Goal: Task Accomplishment & Management: Use online tool/utility

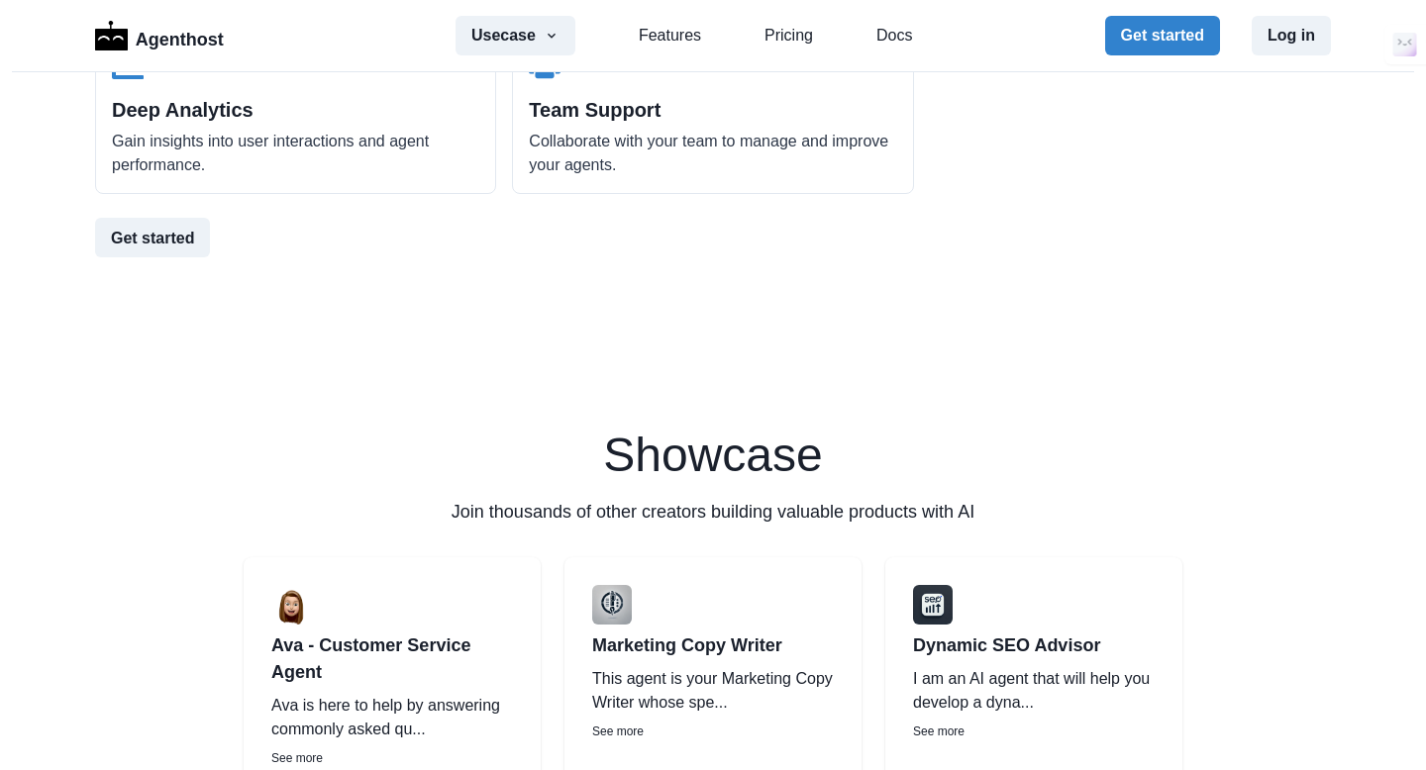
scroll to position [2491, 0]
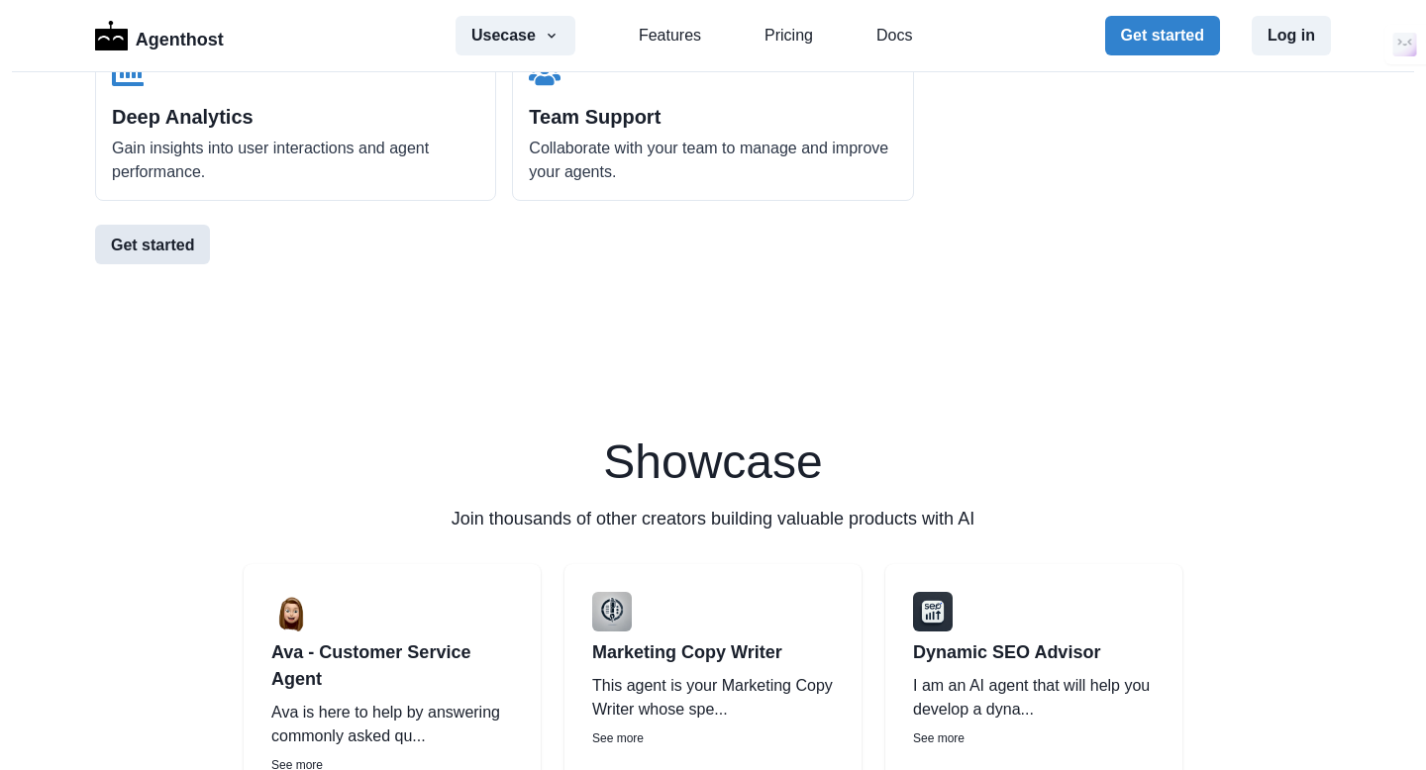
click at [171, 252] on button "Get started" at bounding box center [152, 245] width 115 height 40
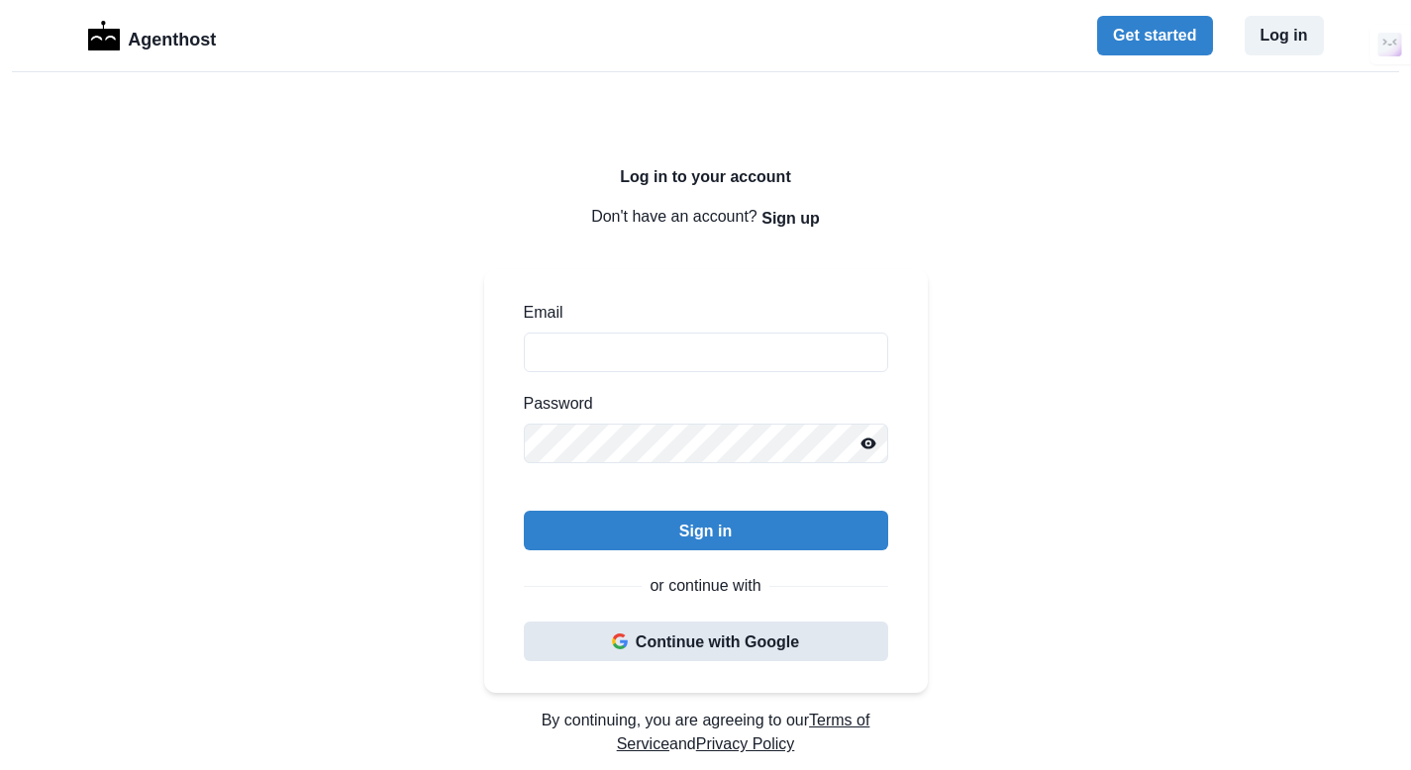
click at [653, 637] on button "Continue with Google" at bounding box center [706, 642] width 364 height 40
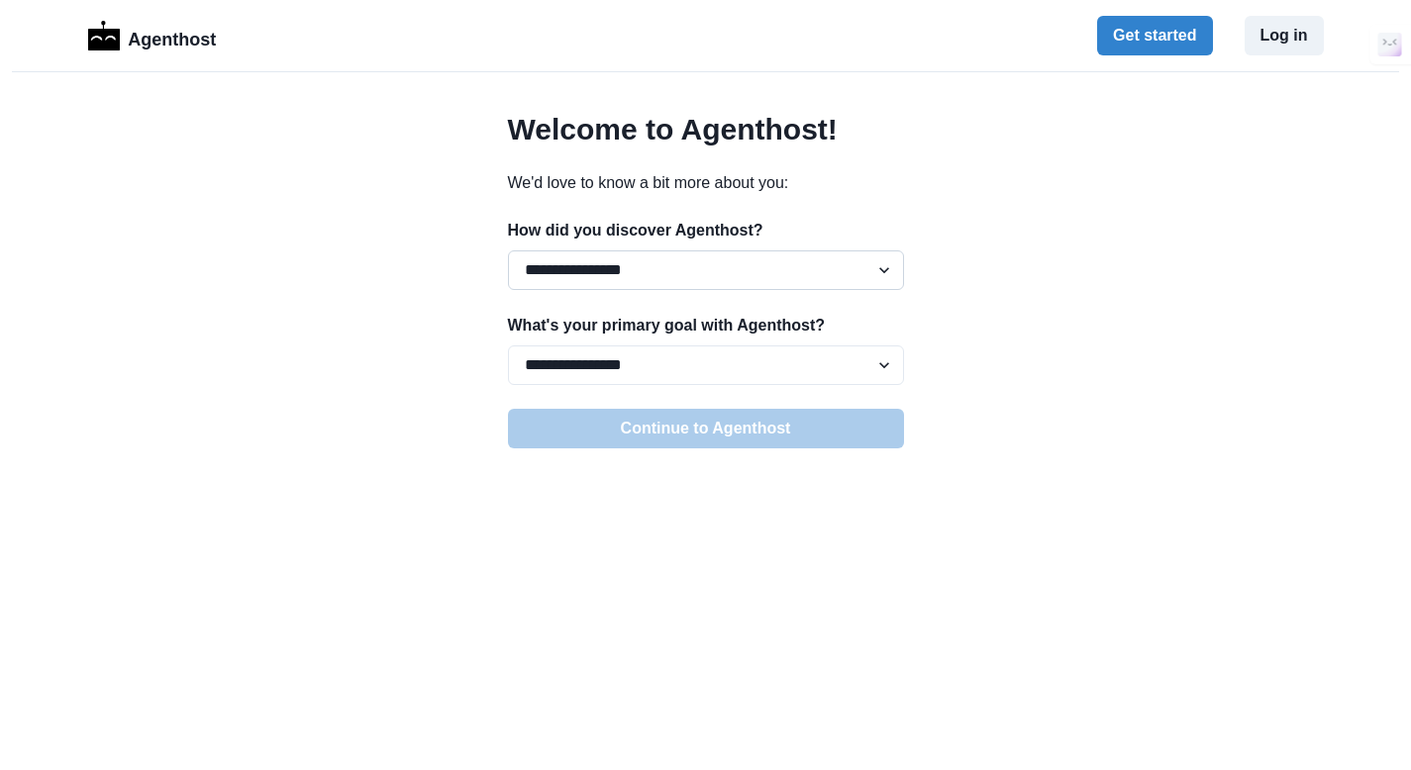
click at [880, 267] on select "**********" at bounding box center [706, 271] width 396 height 40
select select "*****"
click at [508, 251] on select "**********" at bounding box center [706, 271] width 396 height 40
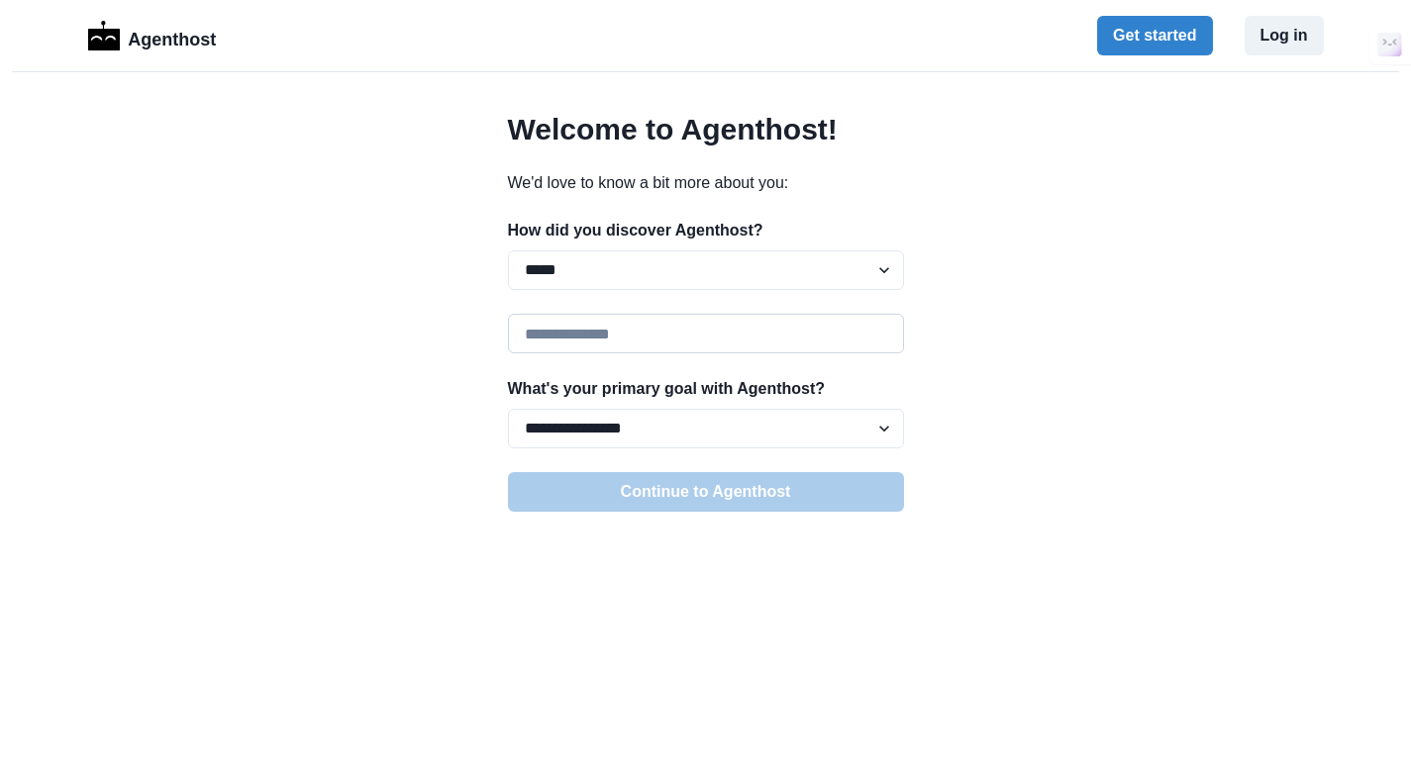
click at [627, 344] on input at bounding box center [706, 334] width 396 height 40
type input "*"
type input "*********"
click at [883, 427] on select "**********" at bounding box center [706, 429] width 396 height 40
select select "*****"
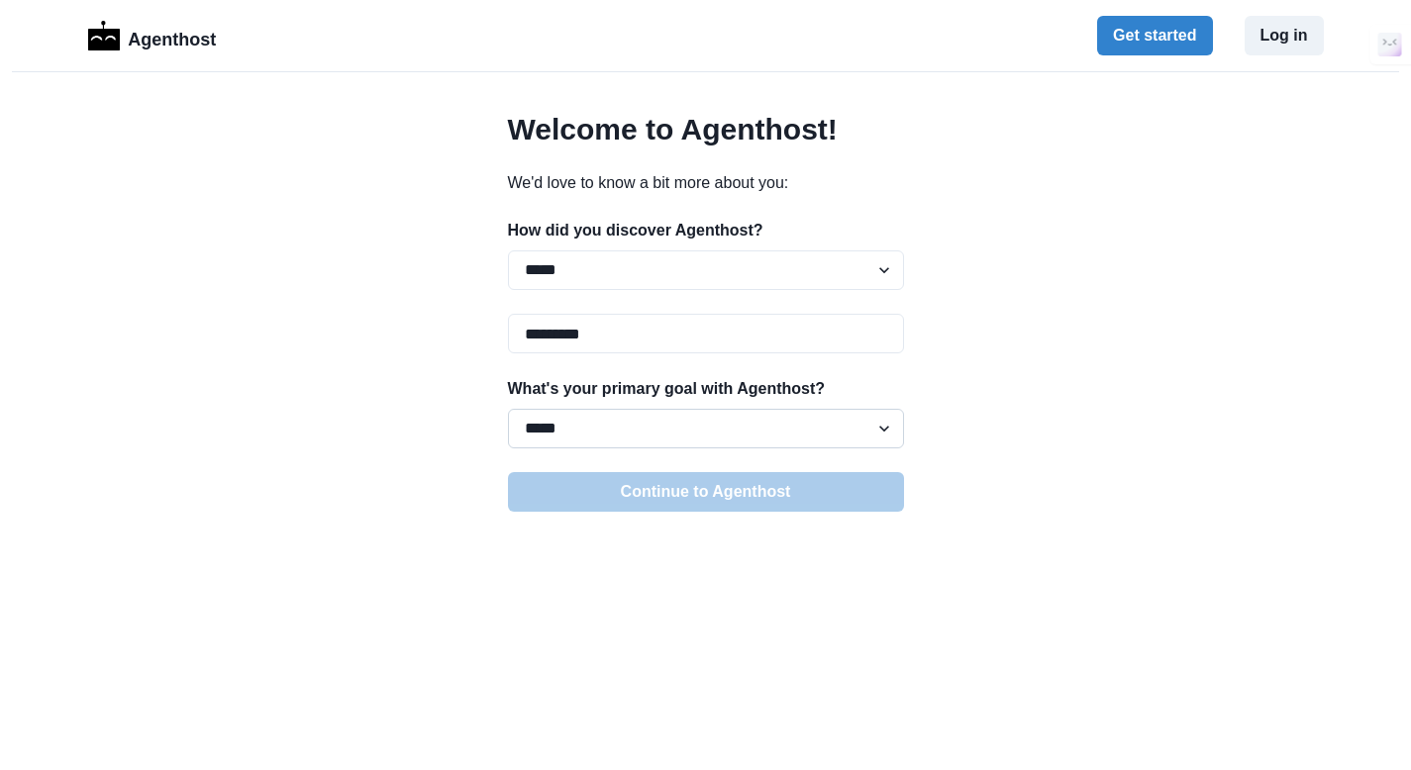
click at [508, 409] on select "**********" at bounding box center [706, 429] width 396 height 40
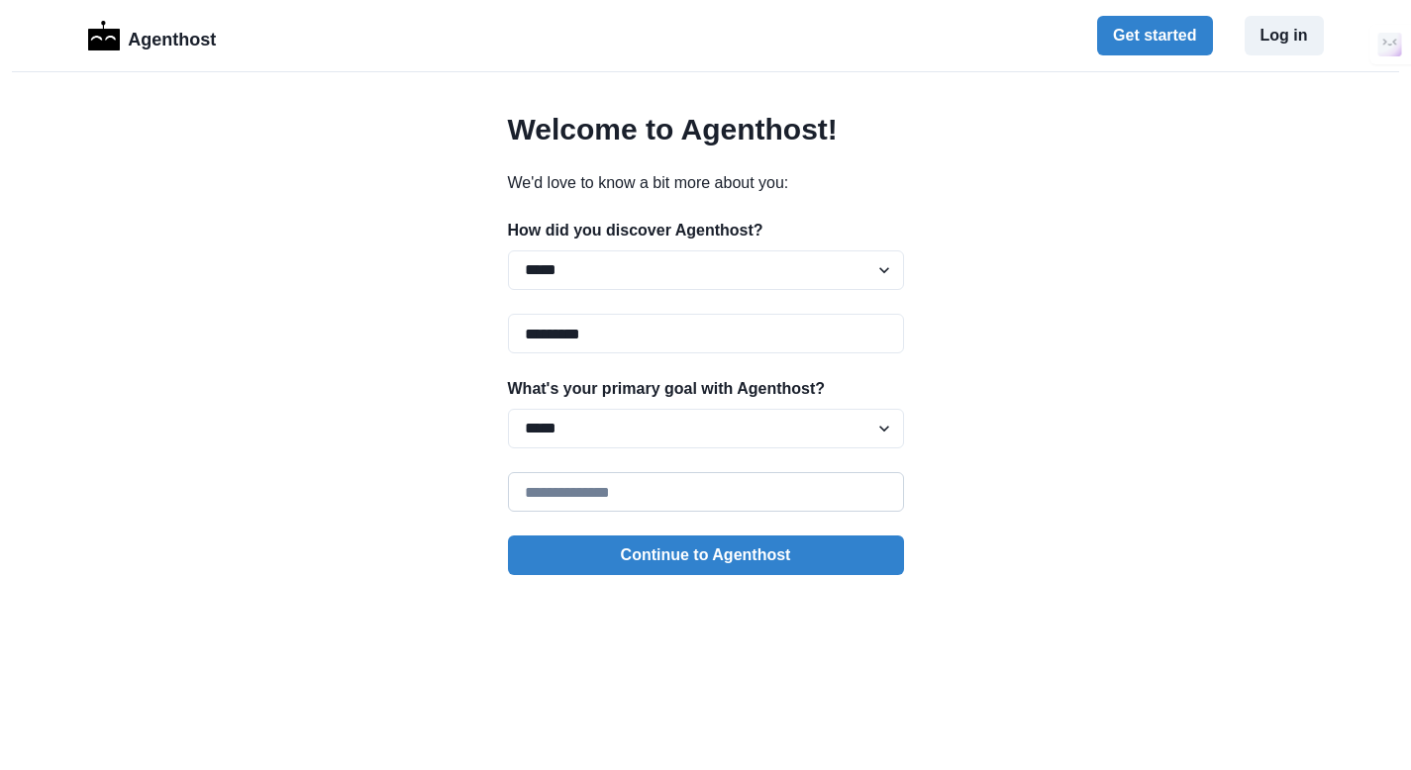
click at [604, 507] on input at bounding box center [706, 492] width 396 height 40
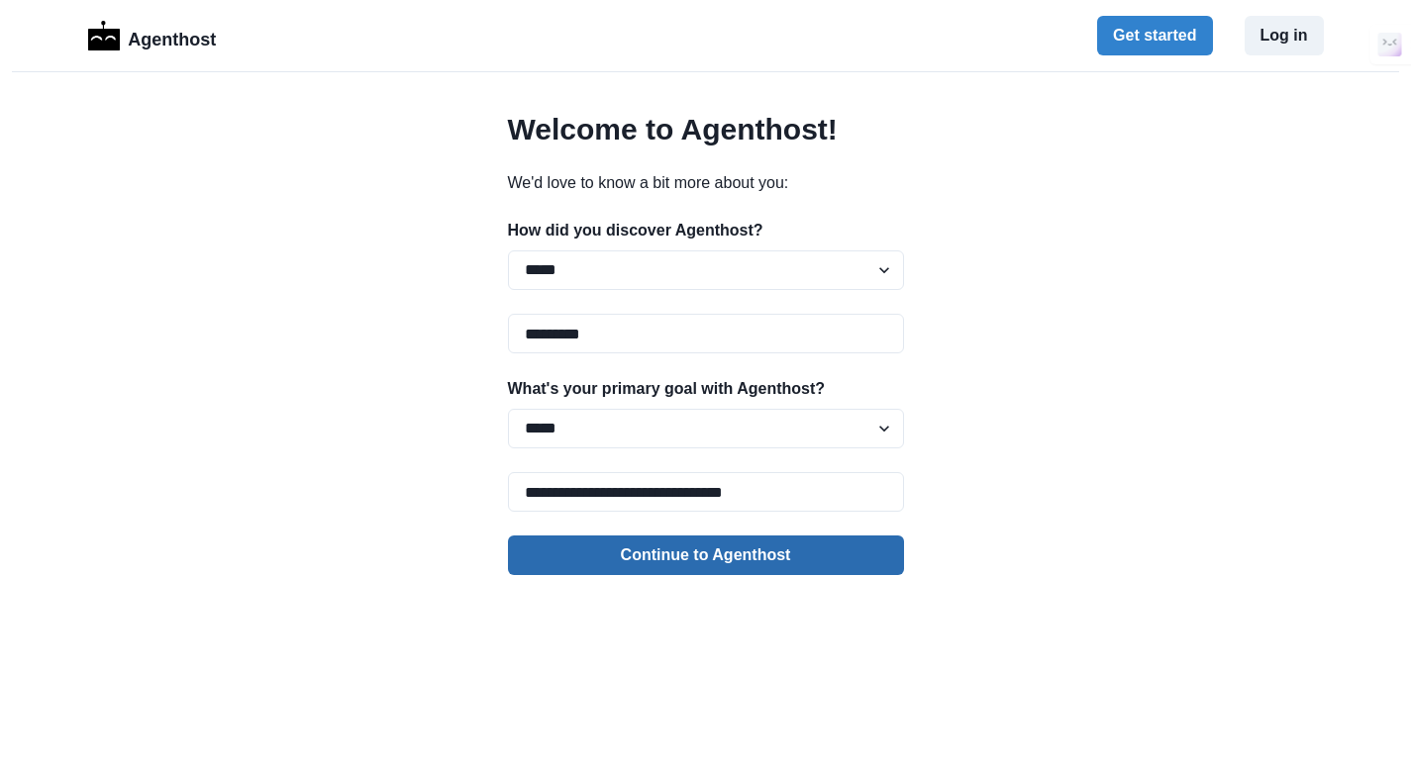
type input "**********"
click at [689, 558] on button "Continue to Agenthost" at bounding box center [706, 556] width 396 height 40
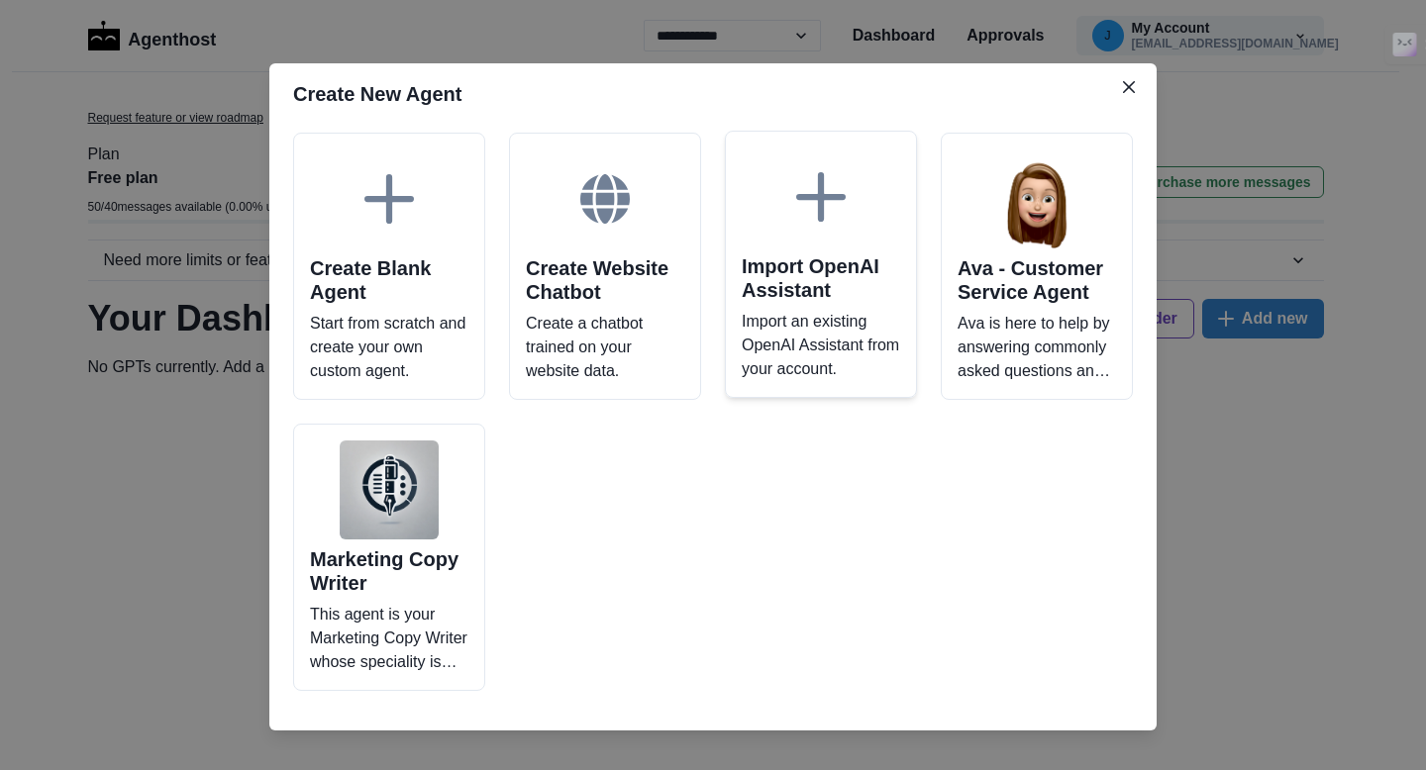
click at [793, 369] on p "Import an existing OpenAI Assistant from your account." at bounding box center [821, 345] width 158 height 71
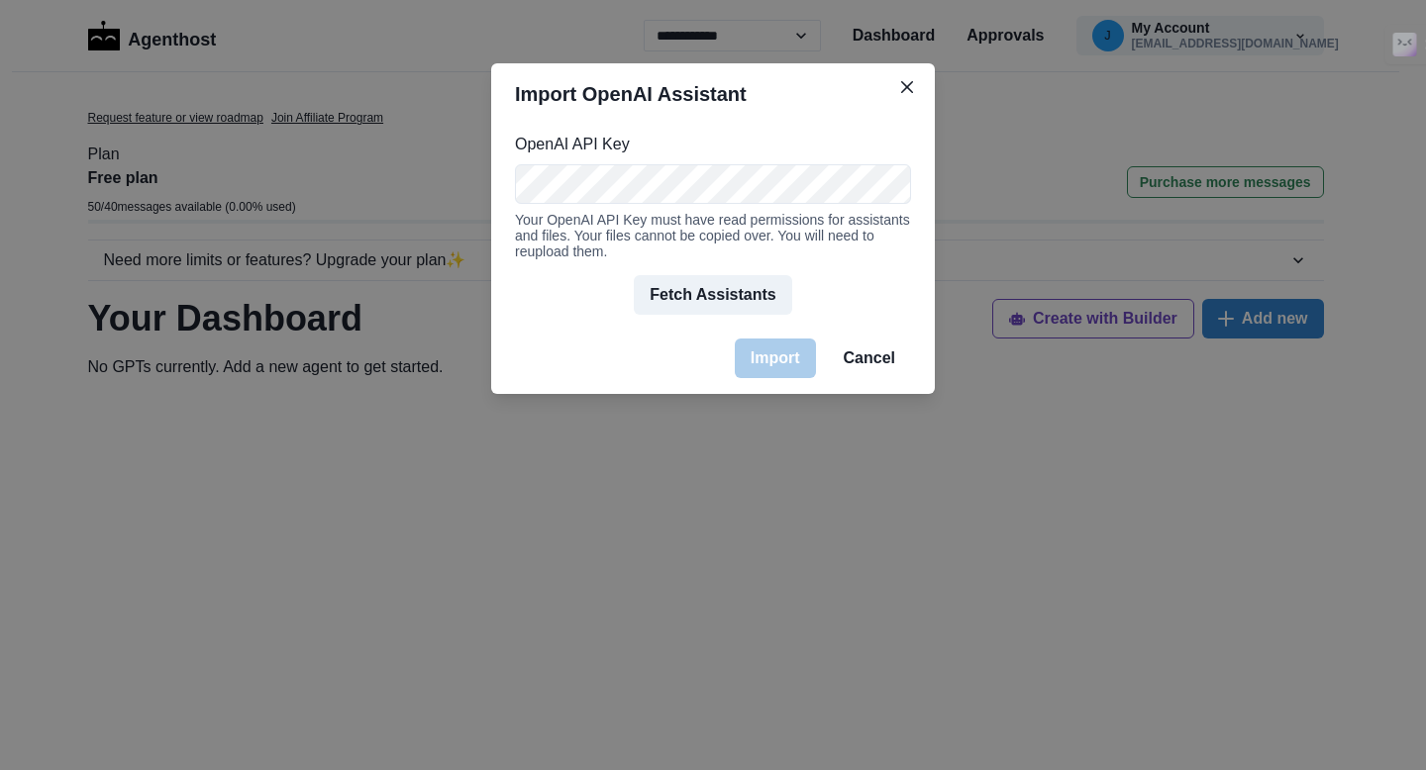
scroll to position [0, 812]
click at [733, 297] on button "Fetch Assistants" at bounding box center [712, 295] width 157 height 40
click at [724, 302] on button "Fetch Assistants" at bounding box center [712, 295] width 157 height 40
click at [874, 359] on button "Cancel" at bounding box center [869, 359] width 83 height 40
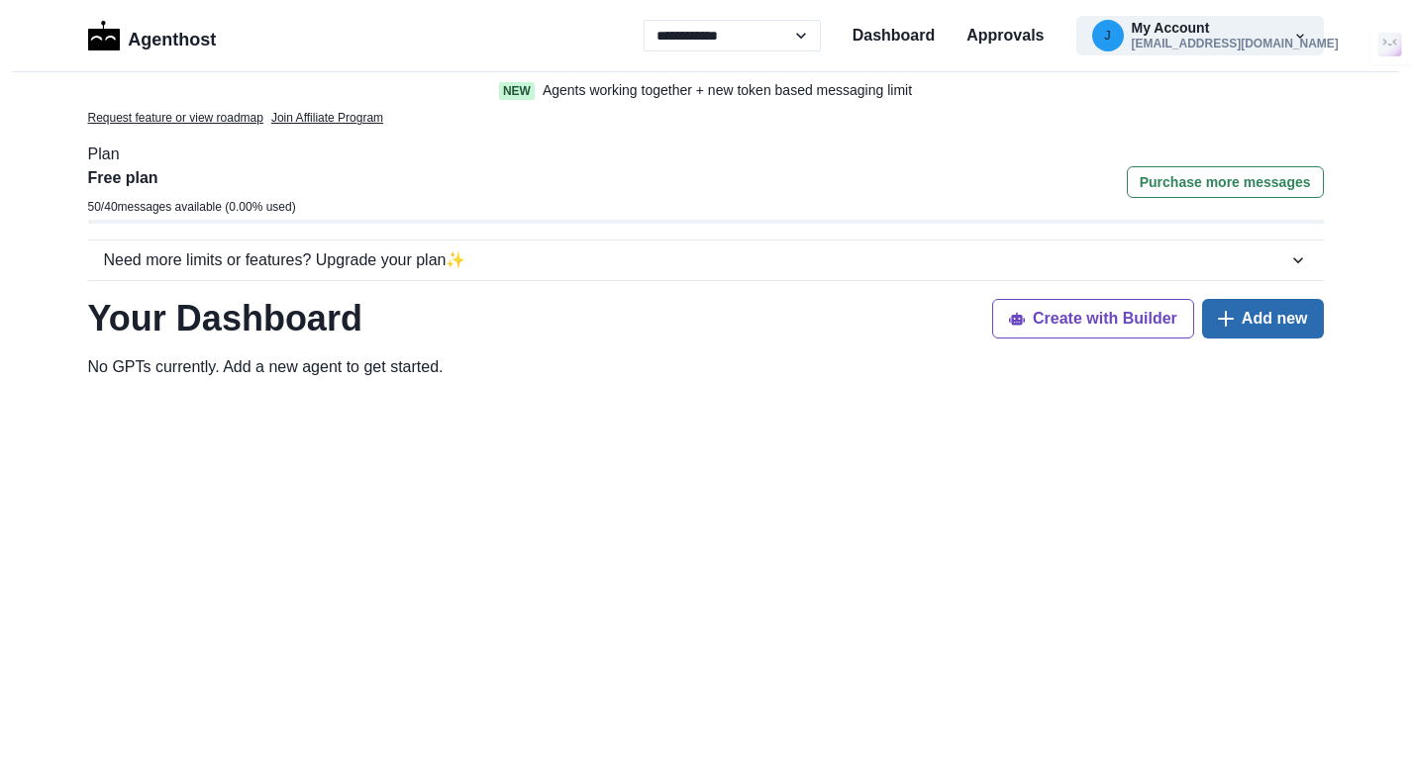
click at [1243, 321] on button "Add new" at bounding box center [1263, 319] width 122 height 40
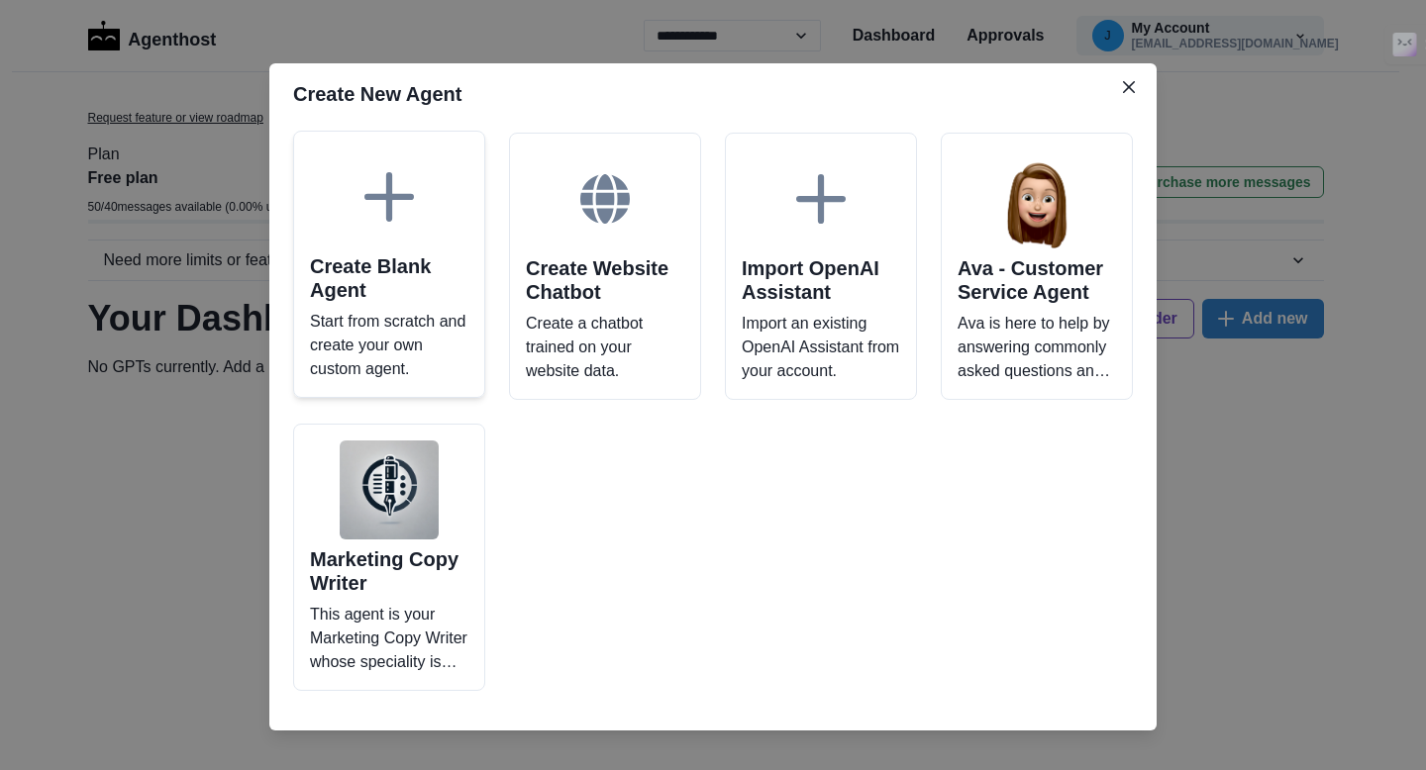
click at [384, 328] on p "Start from scratch and create your own custom agent." at bounding box center [389, 345] width 158 height 71
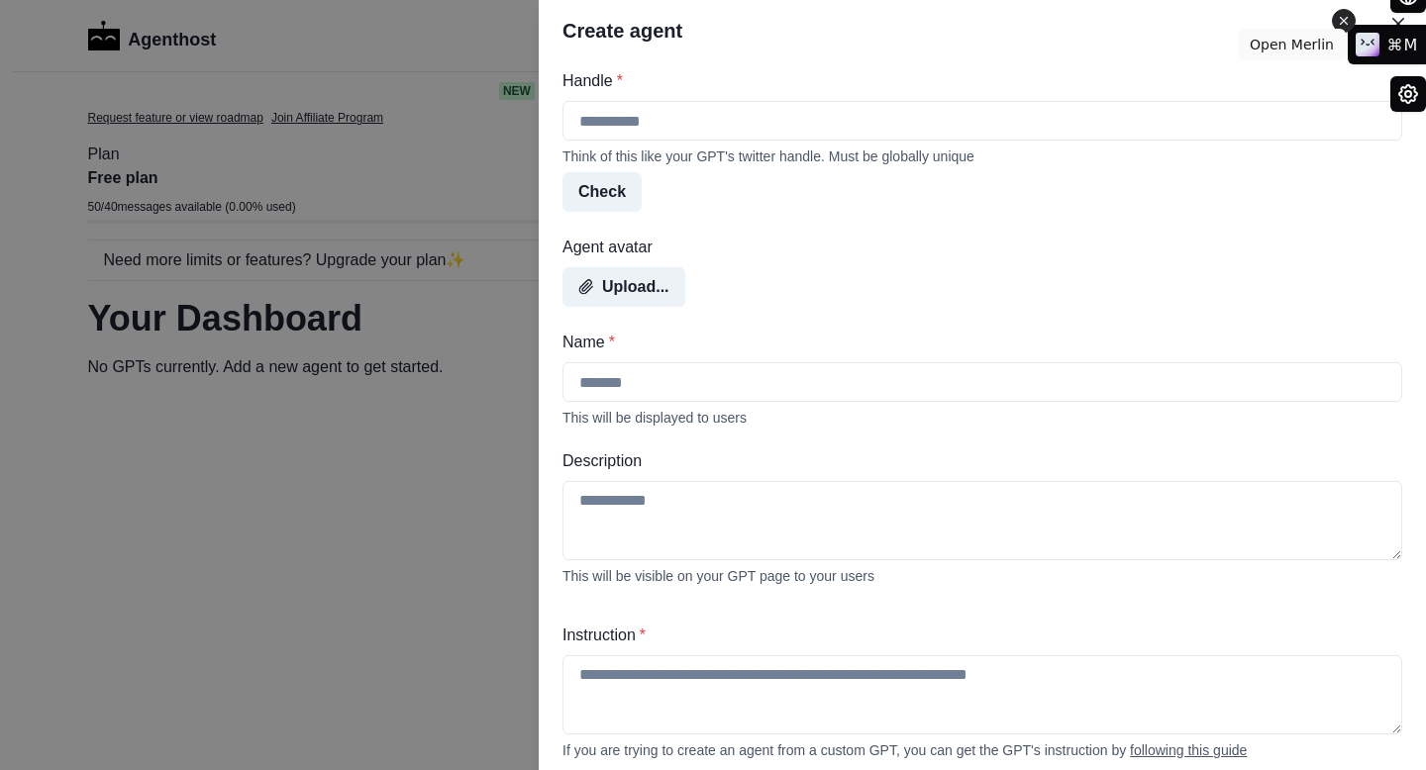
click at [1349, 17] on icon at bounding box center [1344, 21] width 14 height 24
click at [1398, 18] on icon "Close" at bounding box center [1398, 24] width 12 height 12
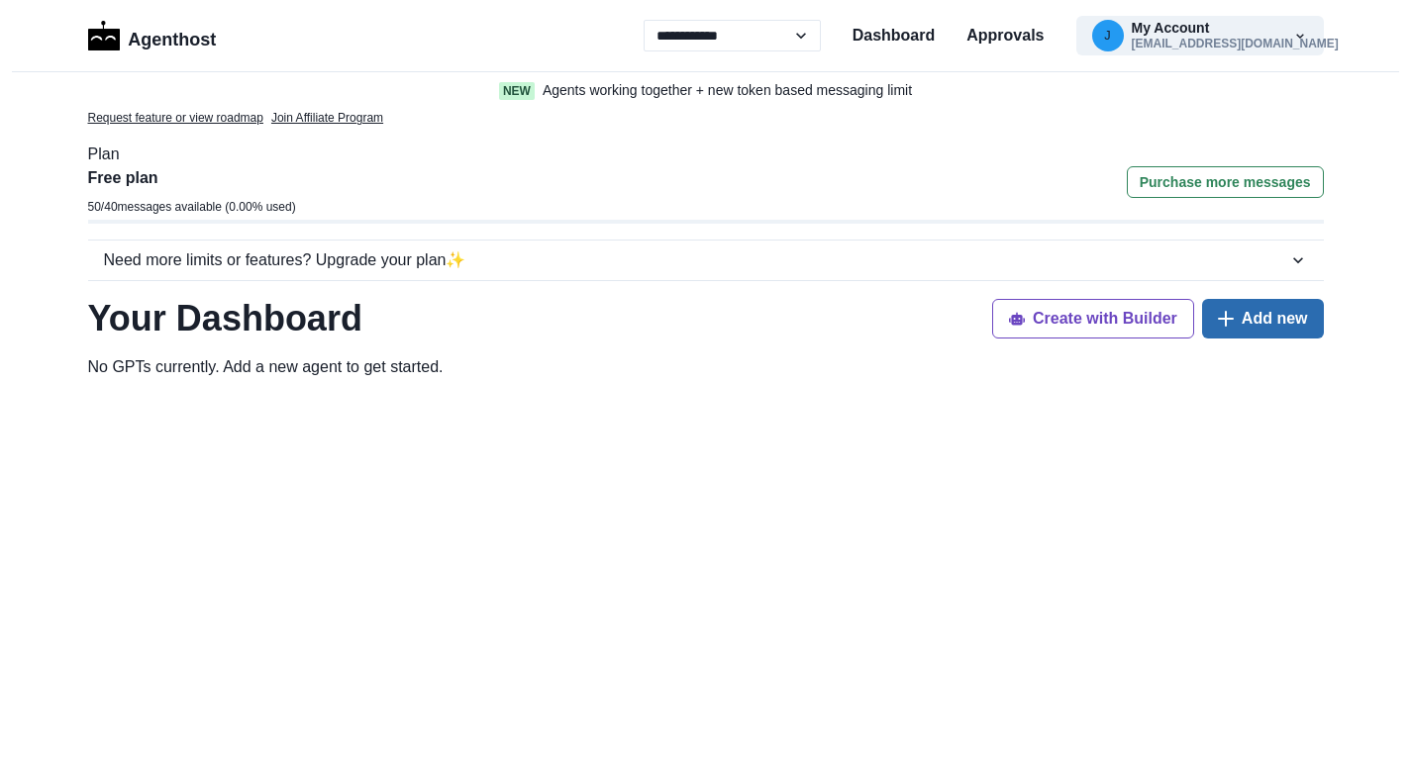
click at [1249, 324] on button "Add new" at bounding box center [1263, 319] width 122 height 40
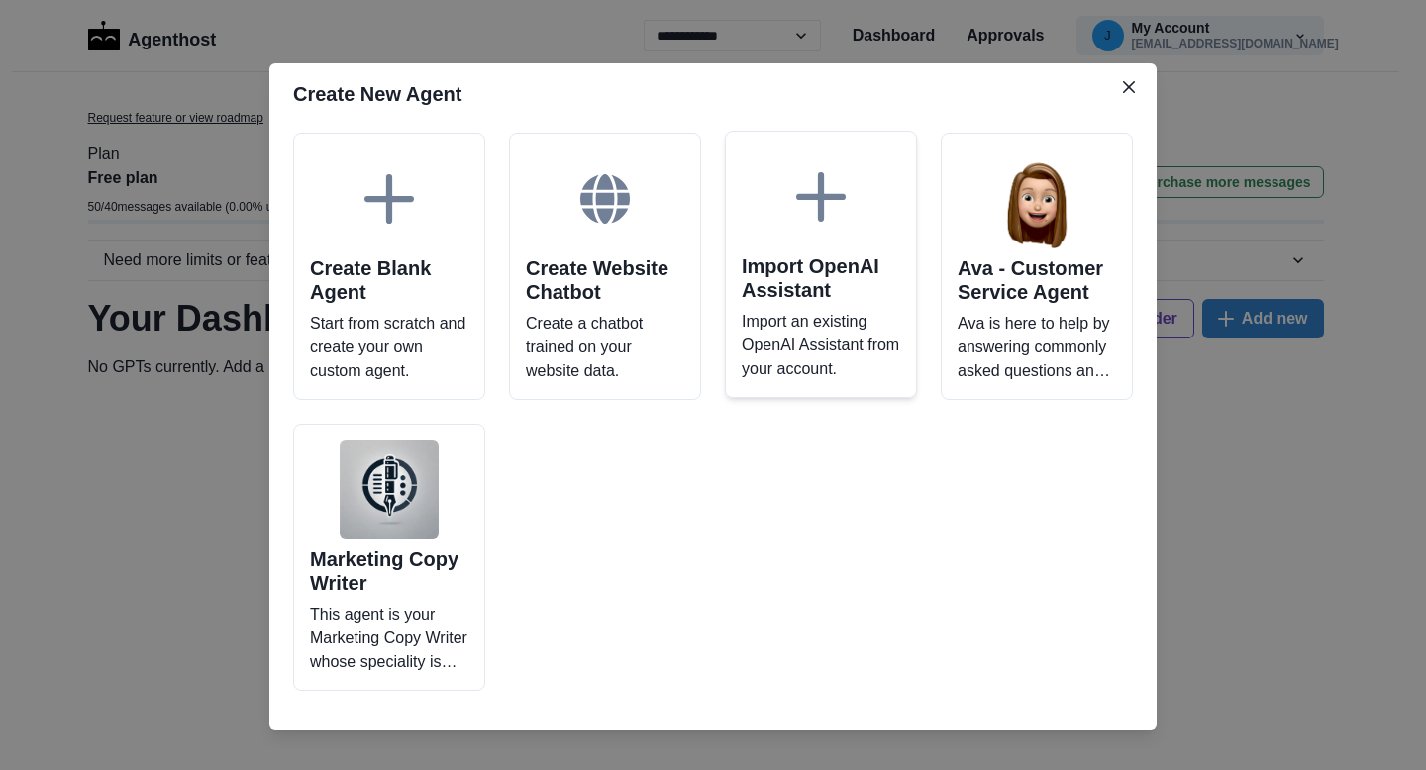
click at [793, 362] on p "Import an existing OpenAI Assistant from your account." at bounding box center [821, 345] width 158 height 71
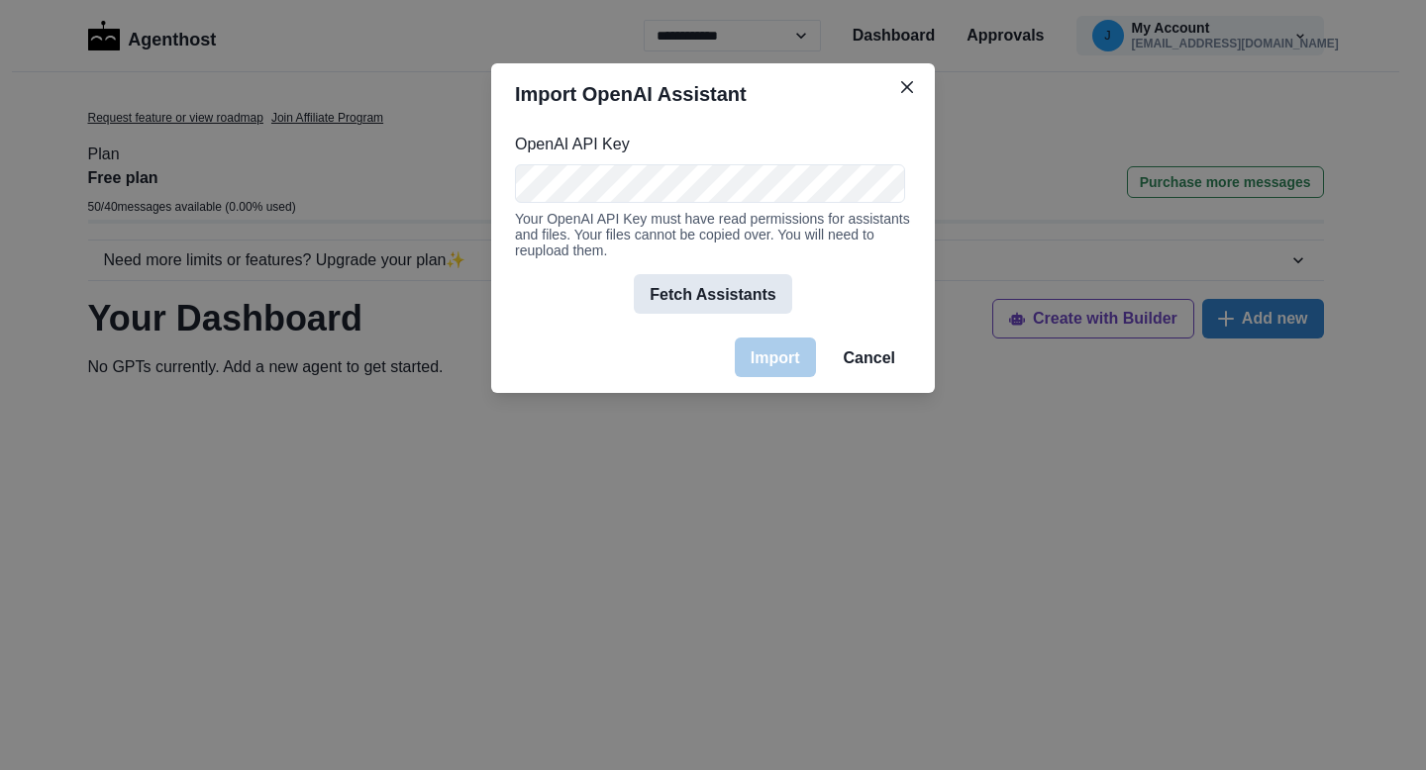
click at [735, 300] on button "Fetch Assistants" at bounding box center [712, 294] width 157 height 40
click at [905, 83] on icon "Close" at bounding box center [907, 87] width 12 height 12
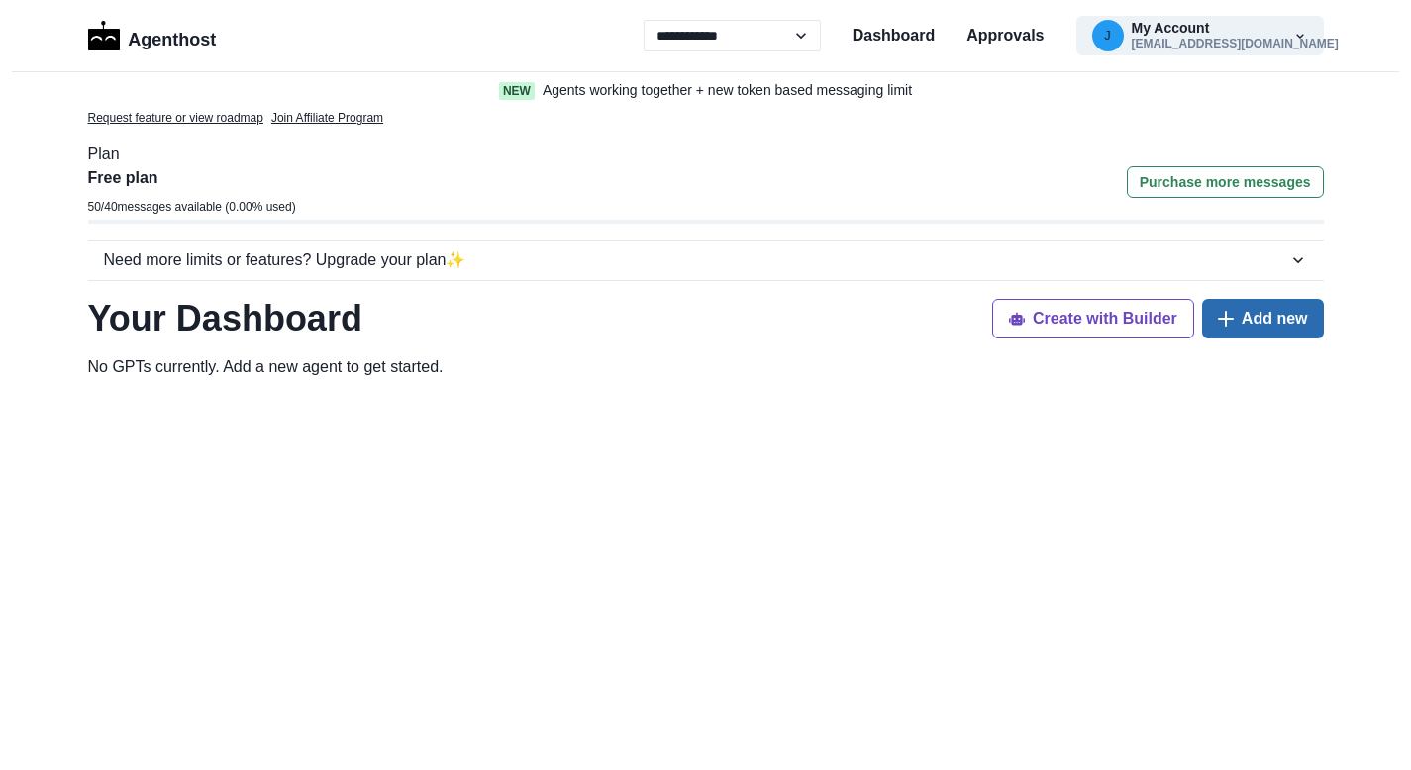
click at [1242, 317] on button "Add new" at bounding box center [1263, 319] width 122 height 40
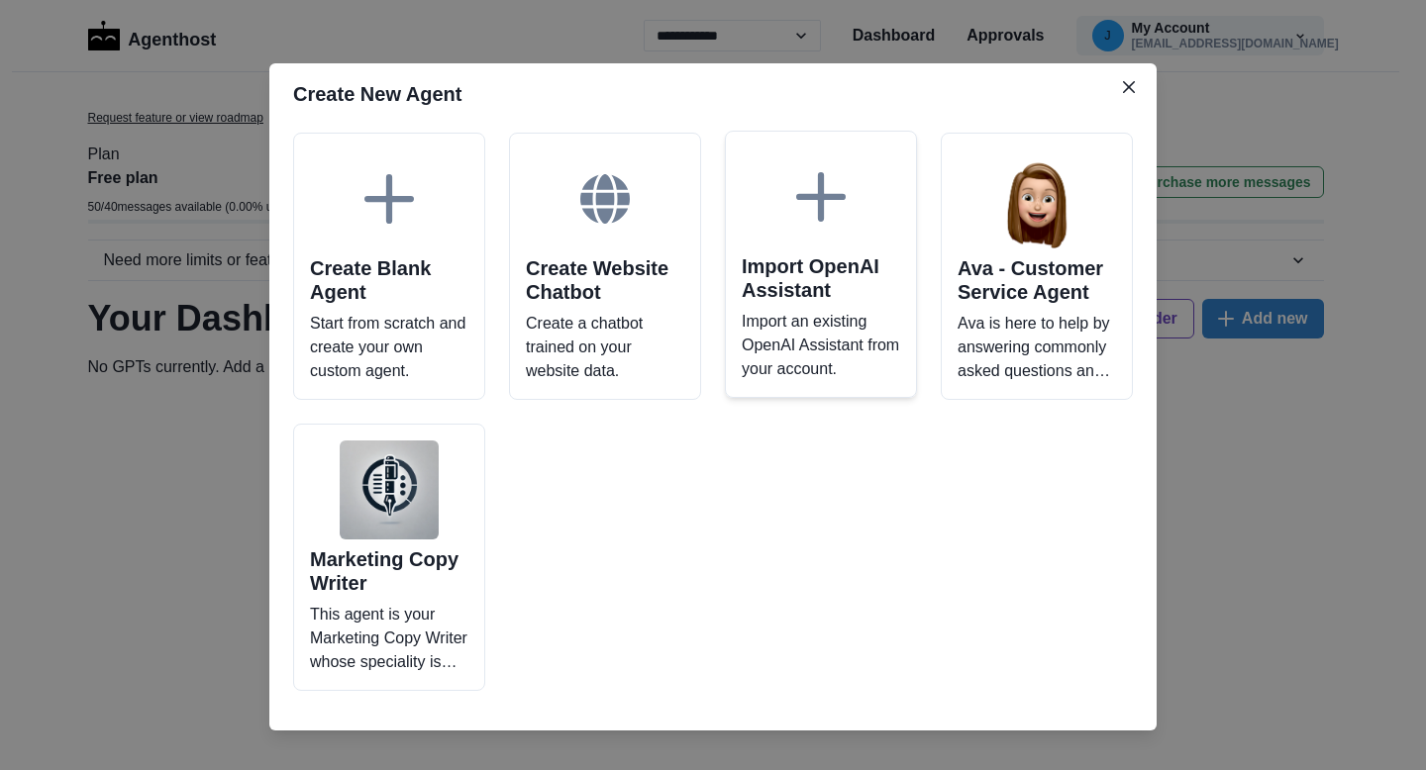
click at [821, 282] on h2 "Import OpenAI Assistant" at bounding box center [821, 278] width 158 height 48
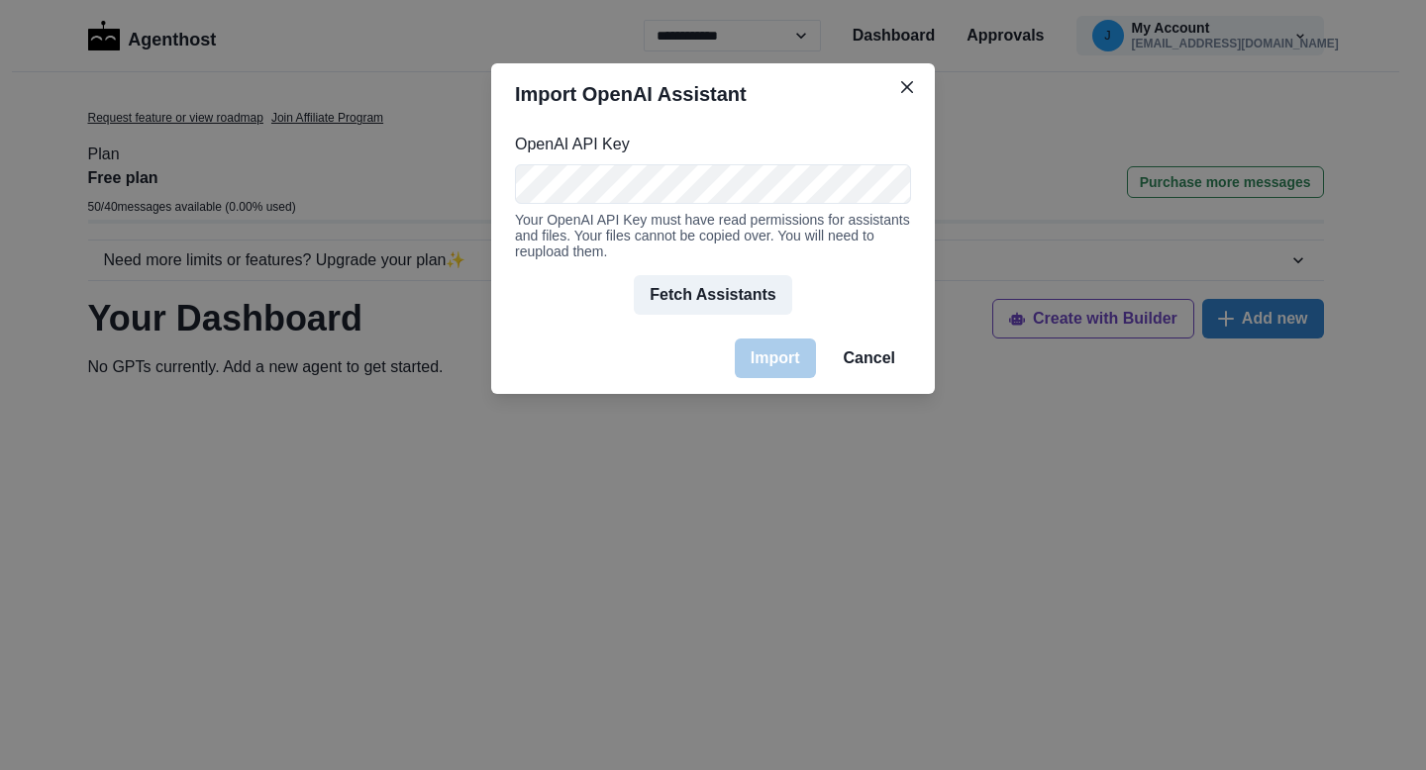
scroll to position [0, 812]
click at [949, 200] on div "Import OpenAI Assistant OpenAI API Key Your OpenAI API Key must have read permi…" at bounding box center [713, 385] width 1426 height 770
click at [719, 300] on button "Fetch Assistants" at bounding box center [712, 295] width 157 height 40
click at [740, 287] on button "Fetch Assistants" at bounding box center [712, 295] width 157 height 40
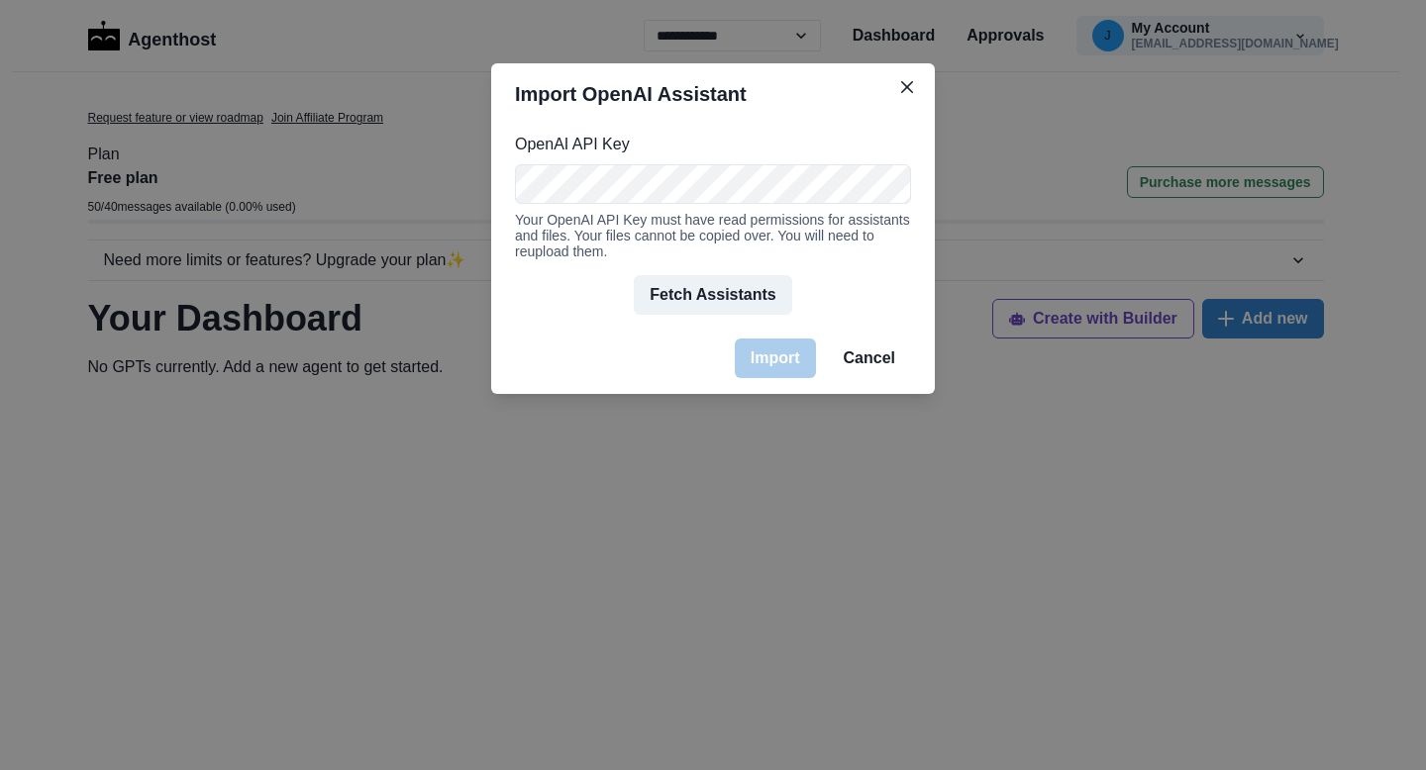
scroll to position [0, 812]
click at [1061, 266] on div "Import OpenAI Assistant OpenAI API Key Your OpenAI API Key must have read permi…" at bounding box center [713, 385] width 1426 height 770
click at [727, 293] on button "Fetch Assistants" at bounding box center [712, 295] width 157 height 40
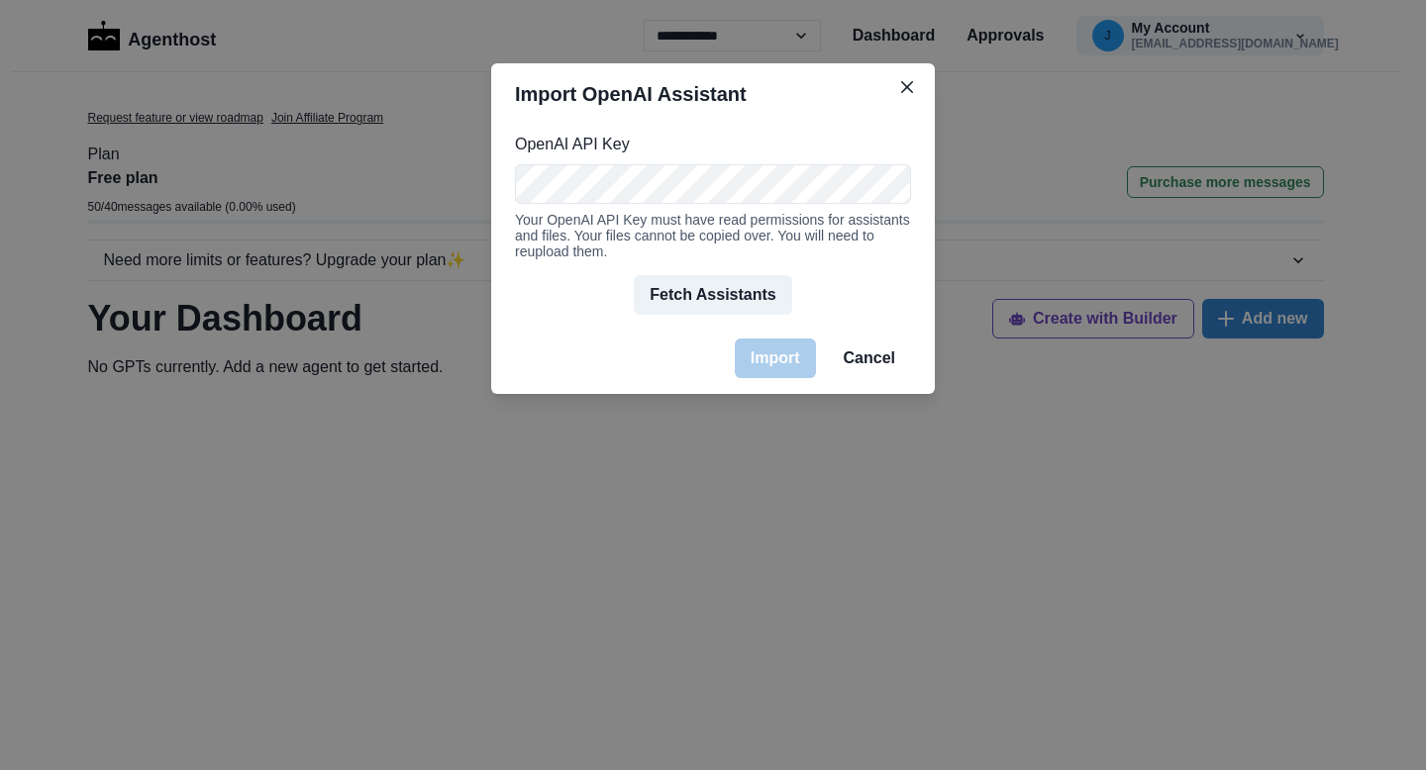
click at [1066, 243] on div "Import OpenAI Assistant OpenAI API Key Your OpenAI API Key must have read permi…" at bounding box center [713, 385] width 1426 height 770
click at [755, 297] on button "Fetch Assistants" at bounding box center [712, 295] width 157 height 40
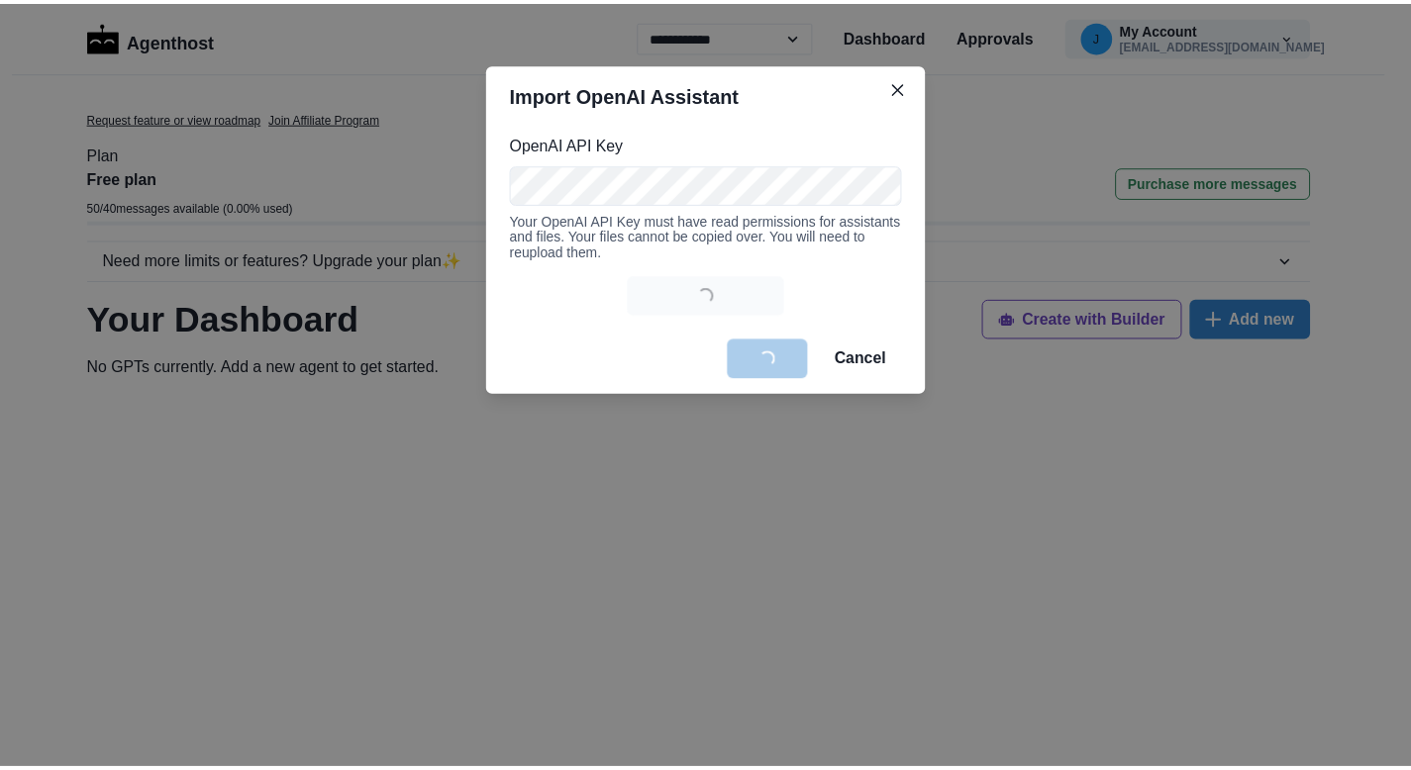
scroll to position [0, 0]
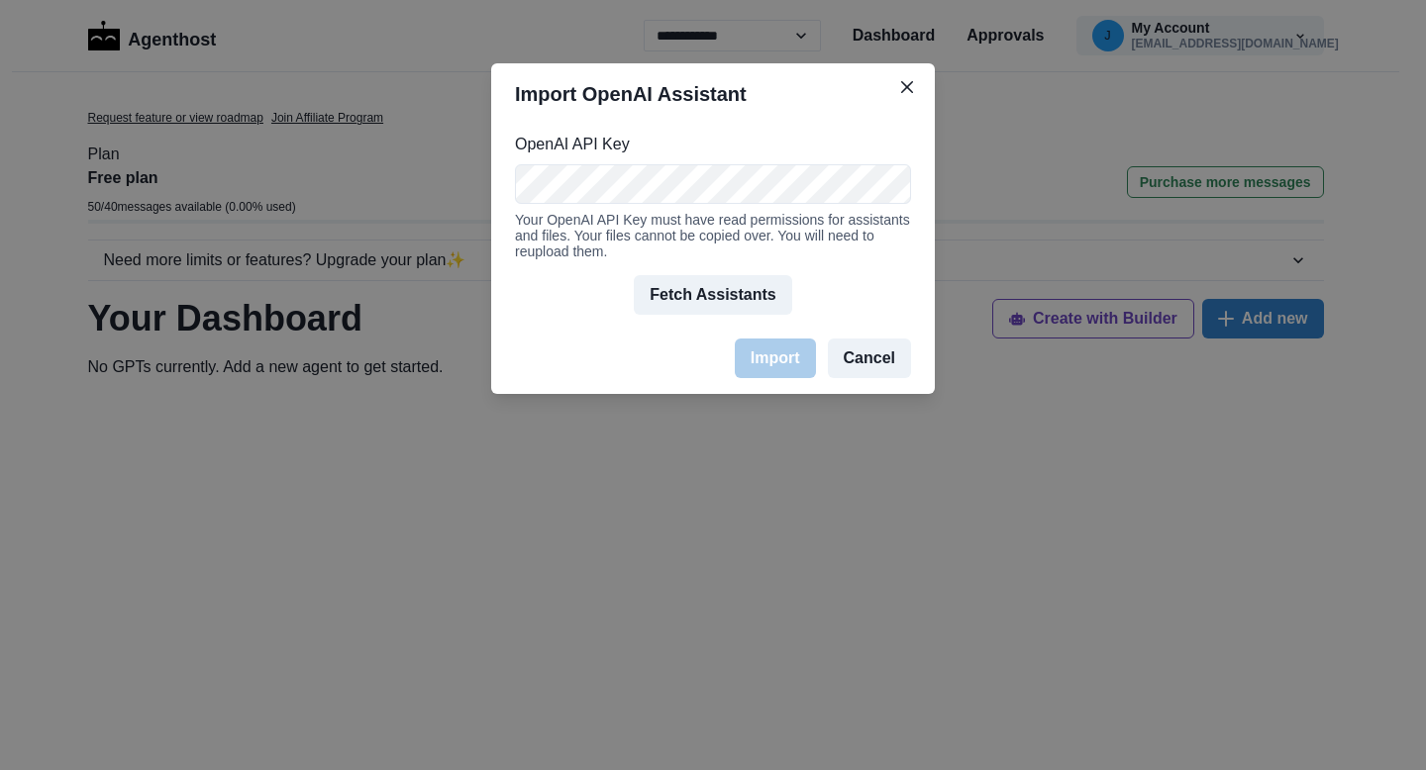
click at [858, 362] on button "Cancel" at bounding box center [869, 359] width 83 height 40
click at [735, 285] on button "Fetch Assistants" at bounding box center [712, 295] width 157 height 40
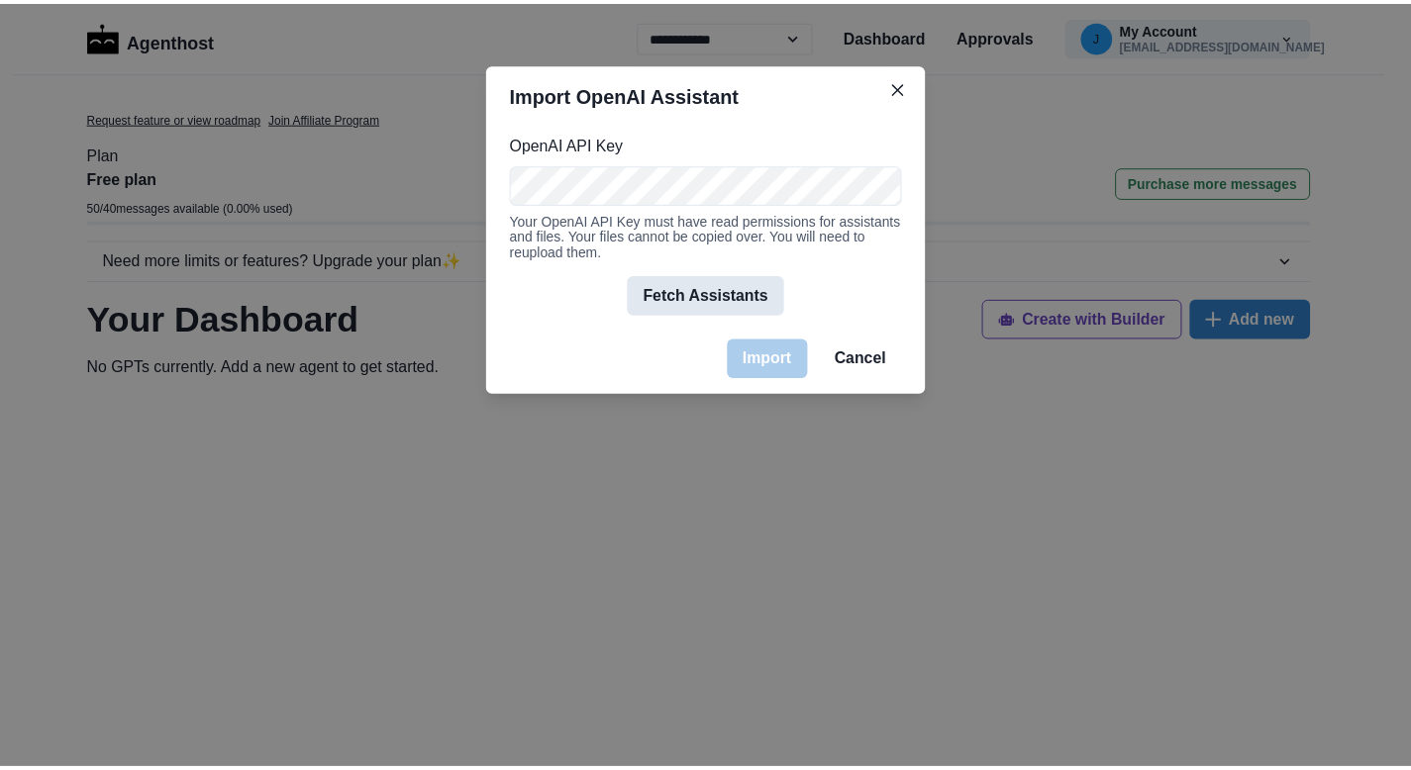
scroll to position [0, 0]
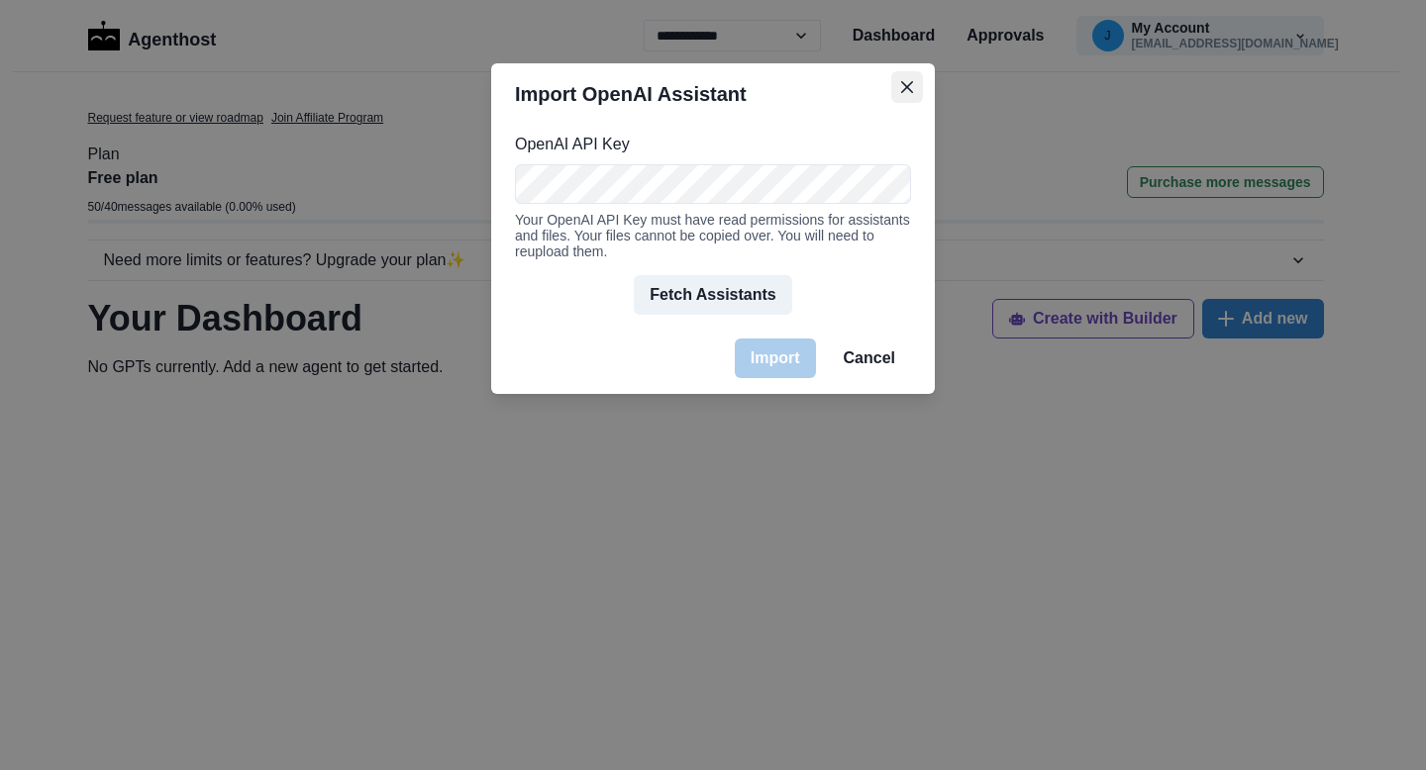
click at [905, 87] on icon "Close" at bounding box center [907, 87] width 12 height 12
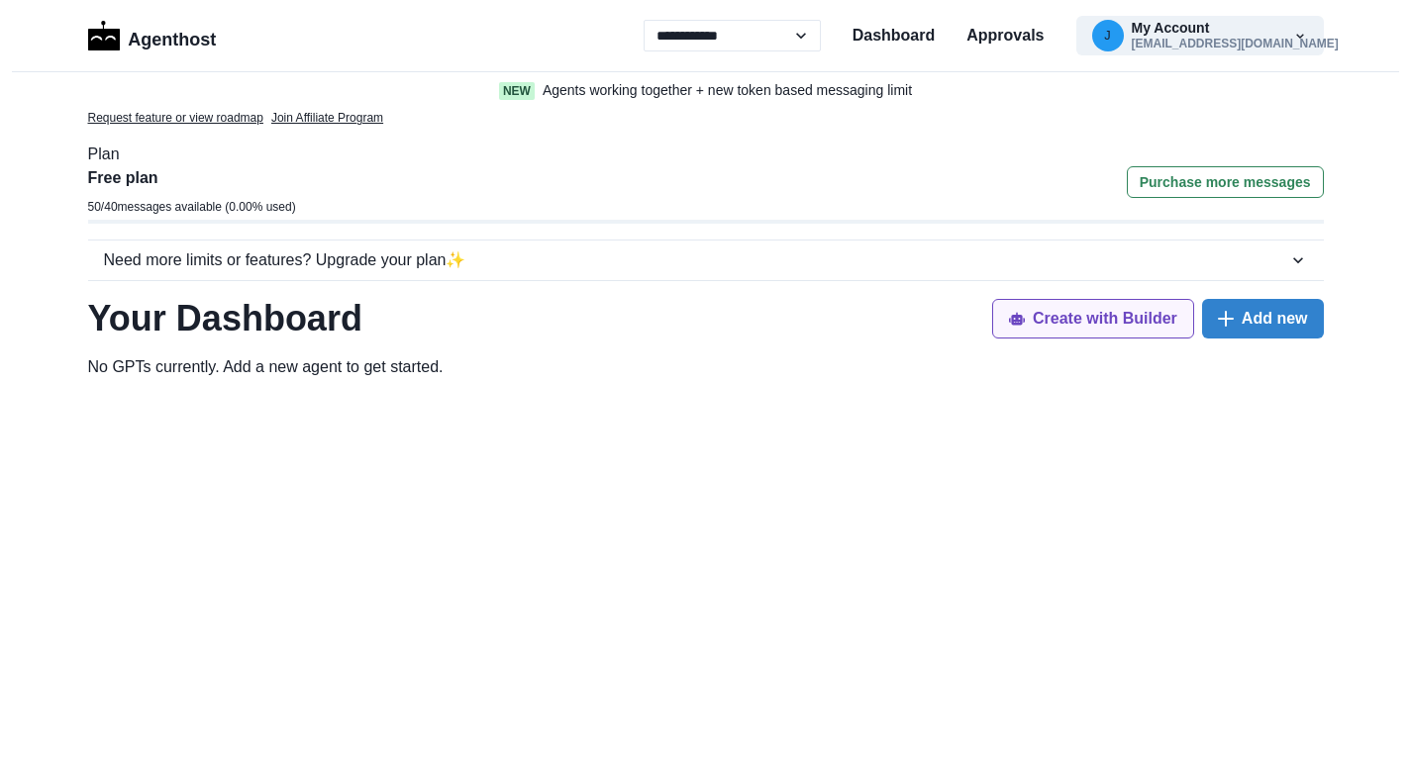
click at [1067, 324] on button "Create with Builder" at bounding box center [1093, 319] width 202 height 40
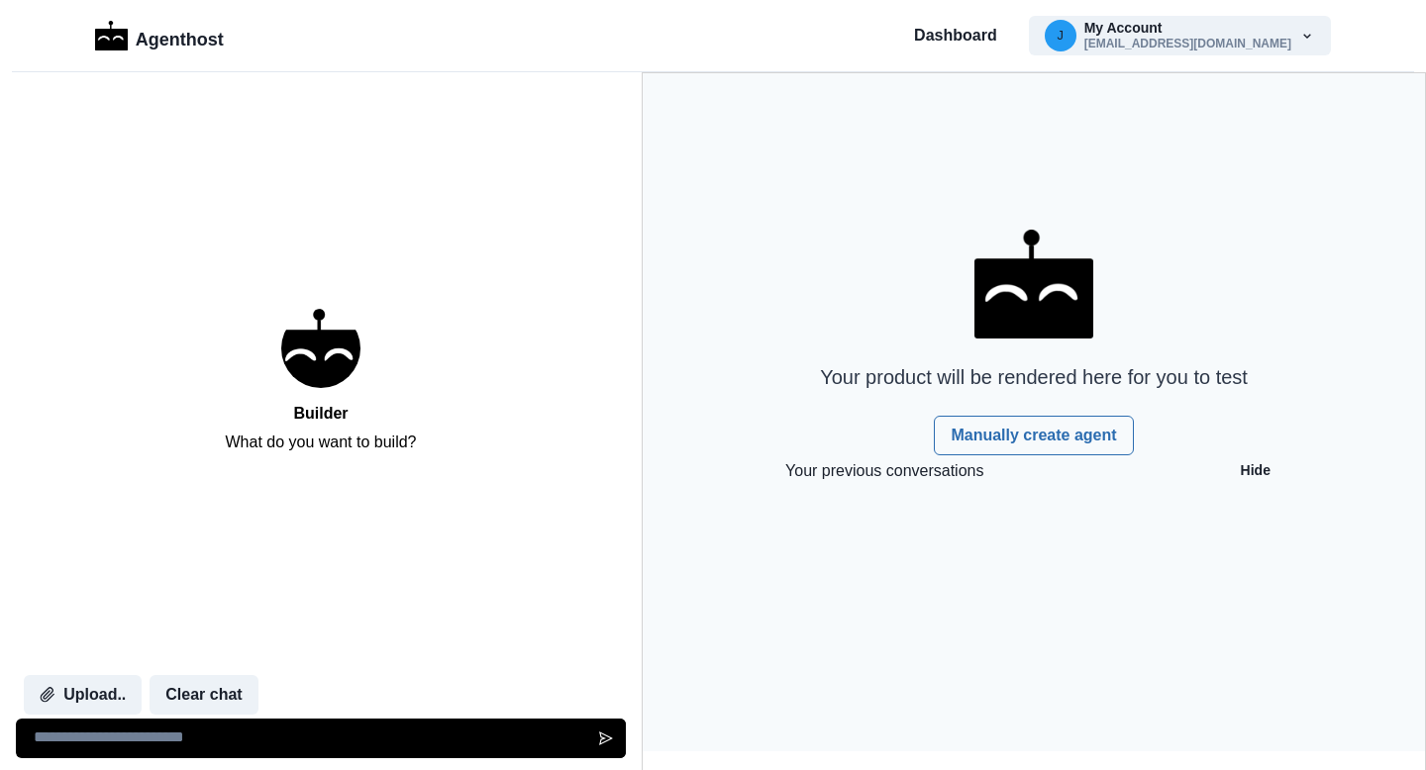
click at [212, 735] on textarea at bounding box center [321, 739] width 610 height 40
type textarea "*"
type textarea "**********"
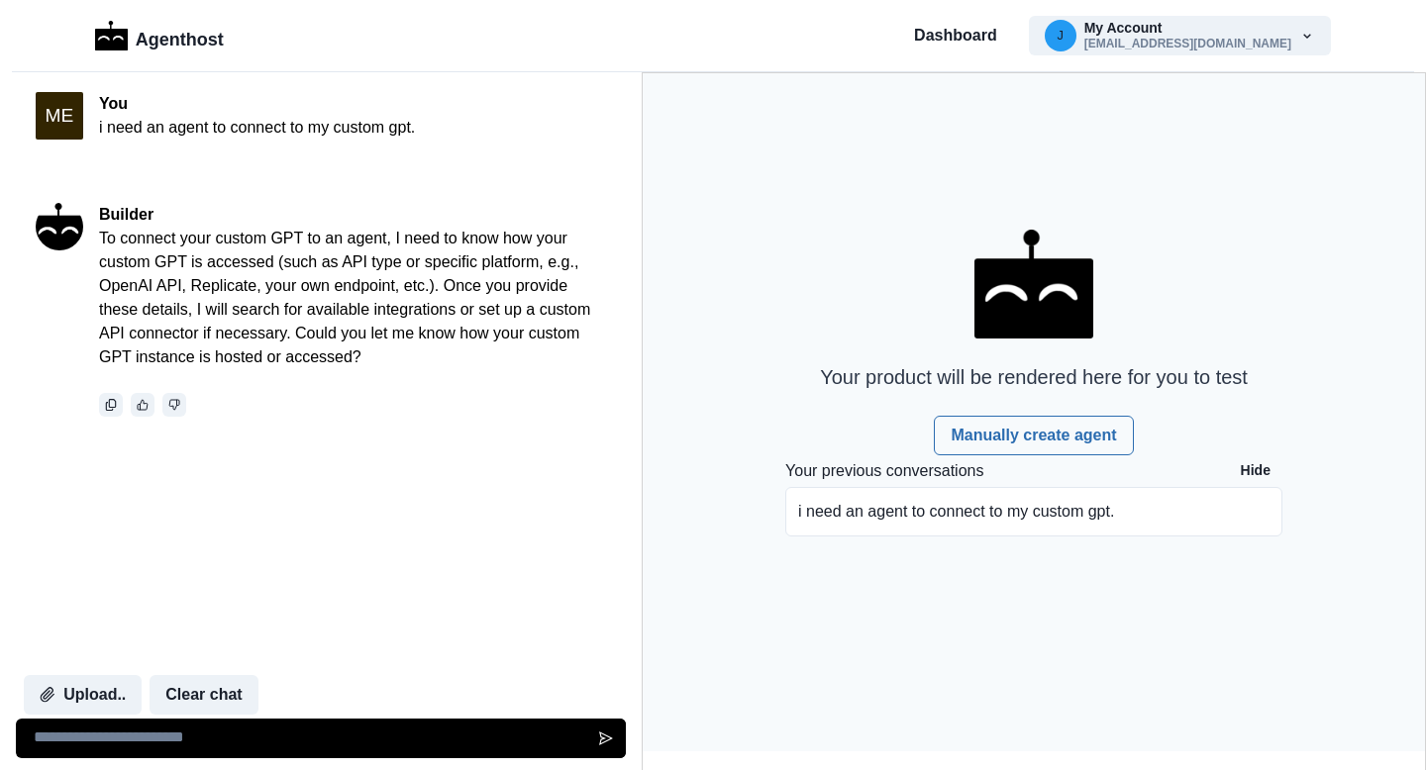
click at [125, 736] on textarea at bounding box center [321, 739] width 610 height 40
type textarea "*"
type textarea "**********"
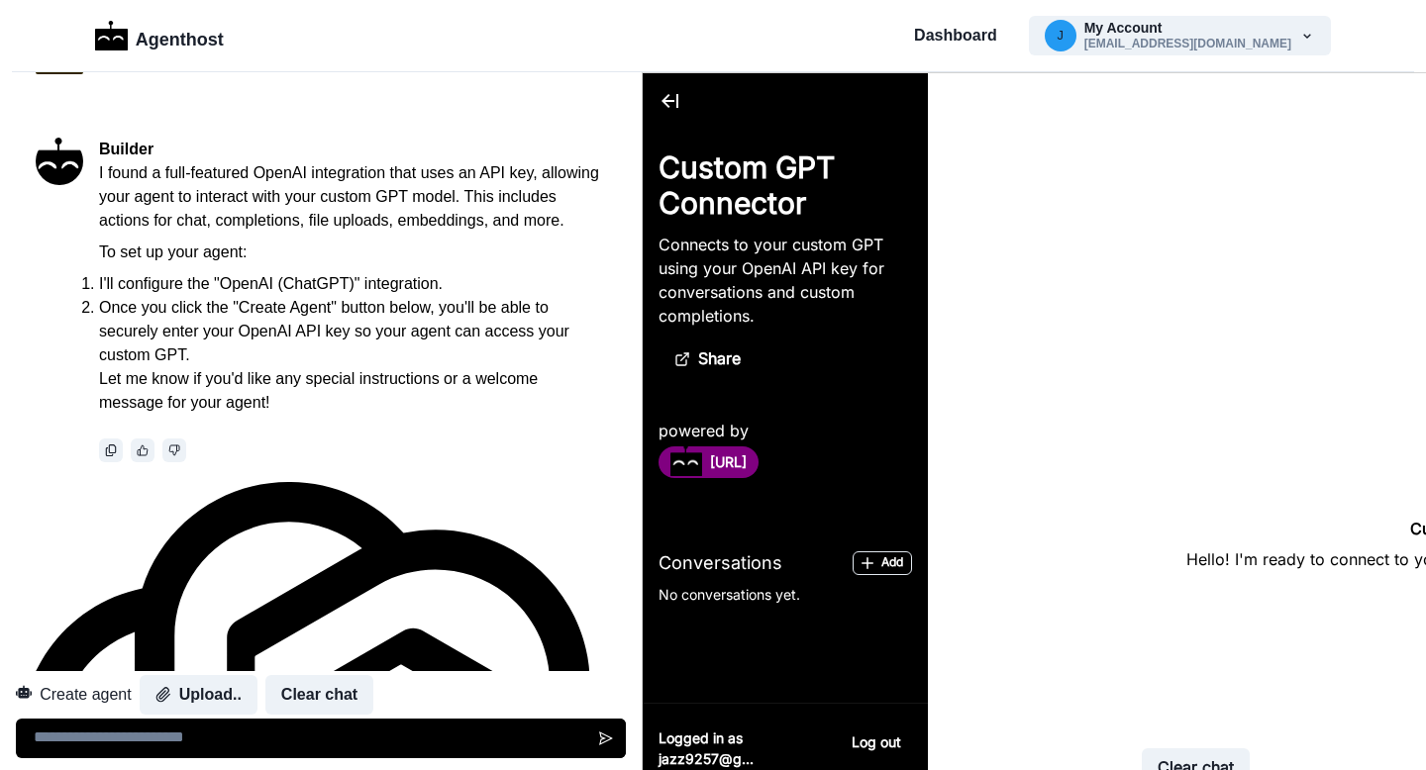
click at [93, 687] on button "Create agent" at bounding box center [74, 695] width 116 height 40
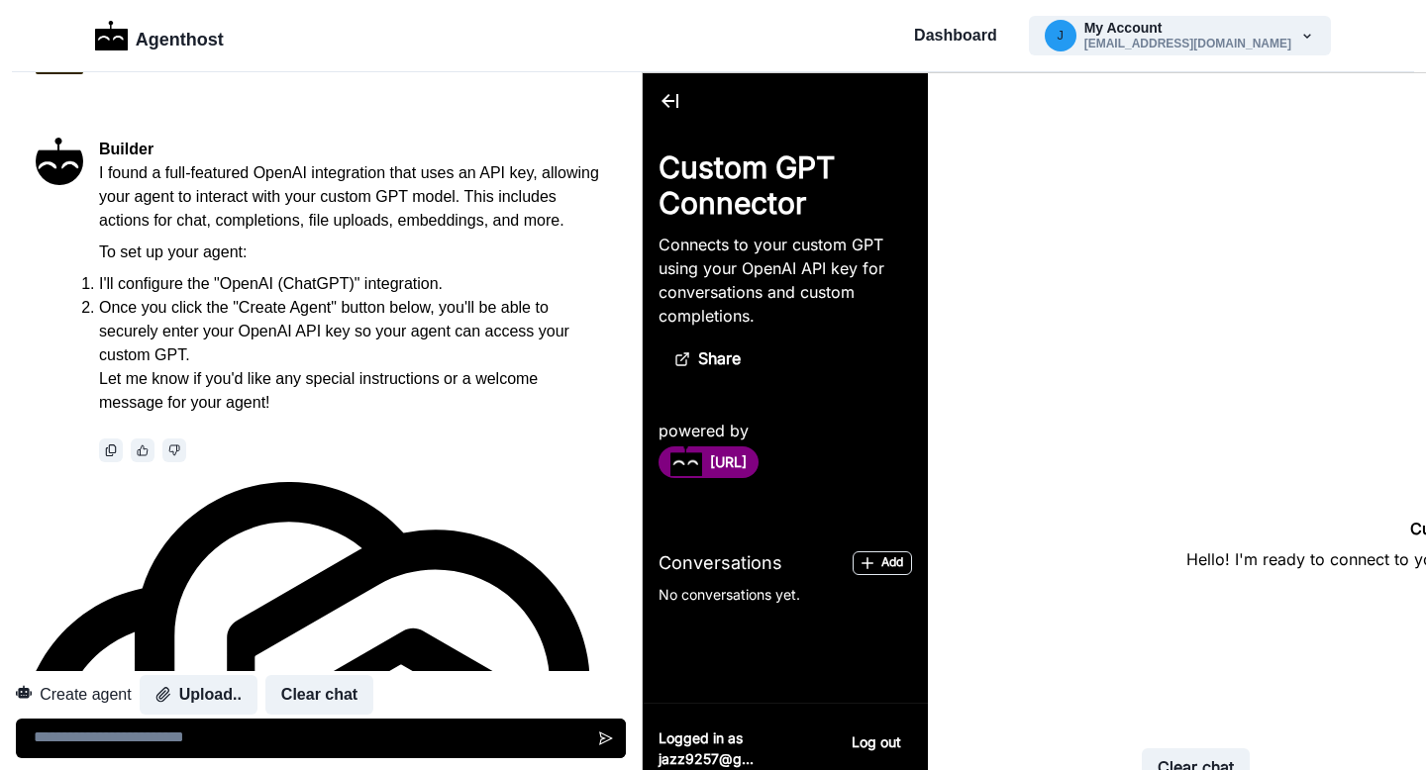
scroll to position [192, 0]
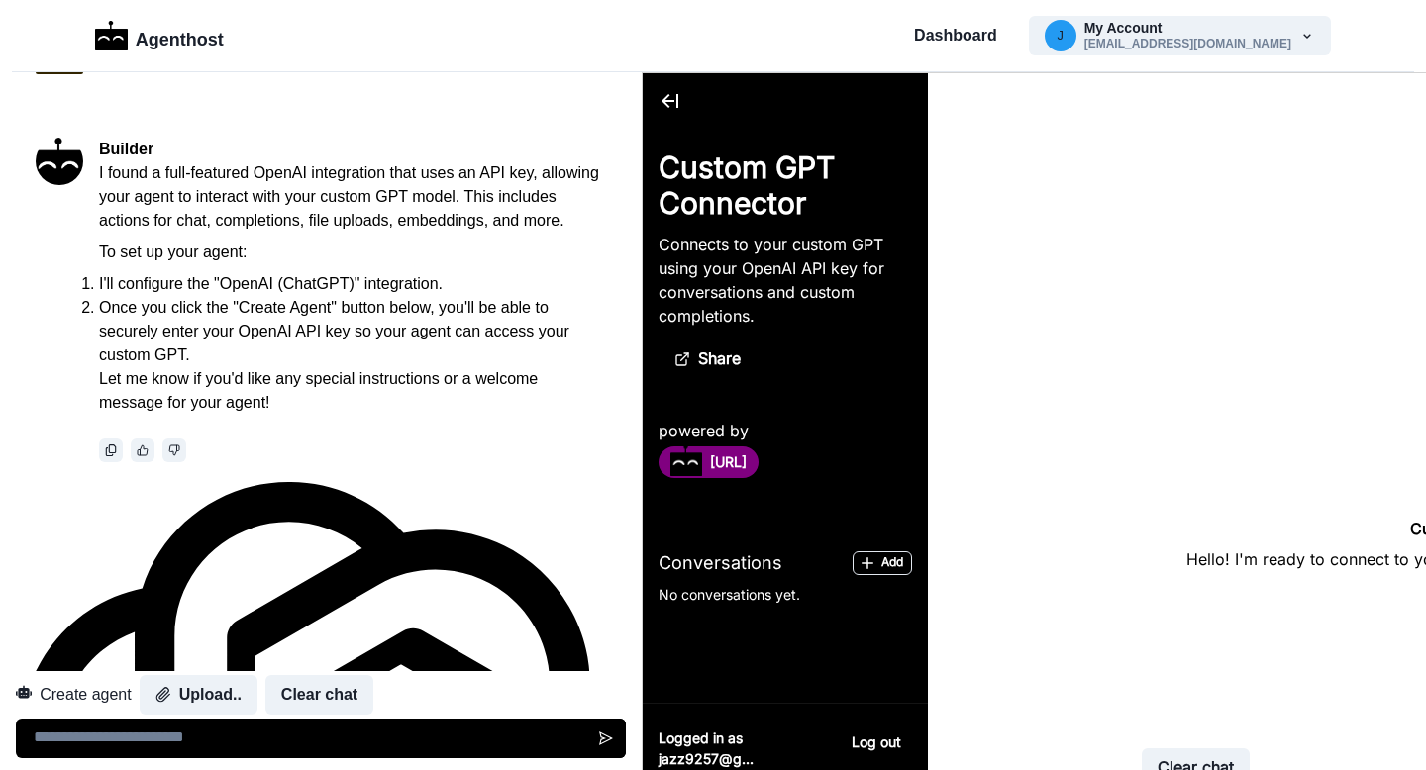
scroll to position [0, 0]
click at [114, 693] on button "Create agent" at bounding box center [74, 695] width 116 height 40
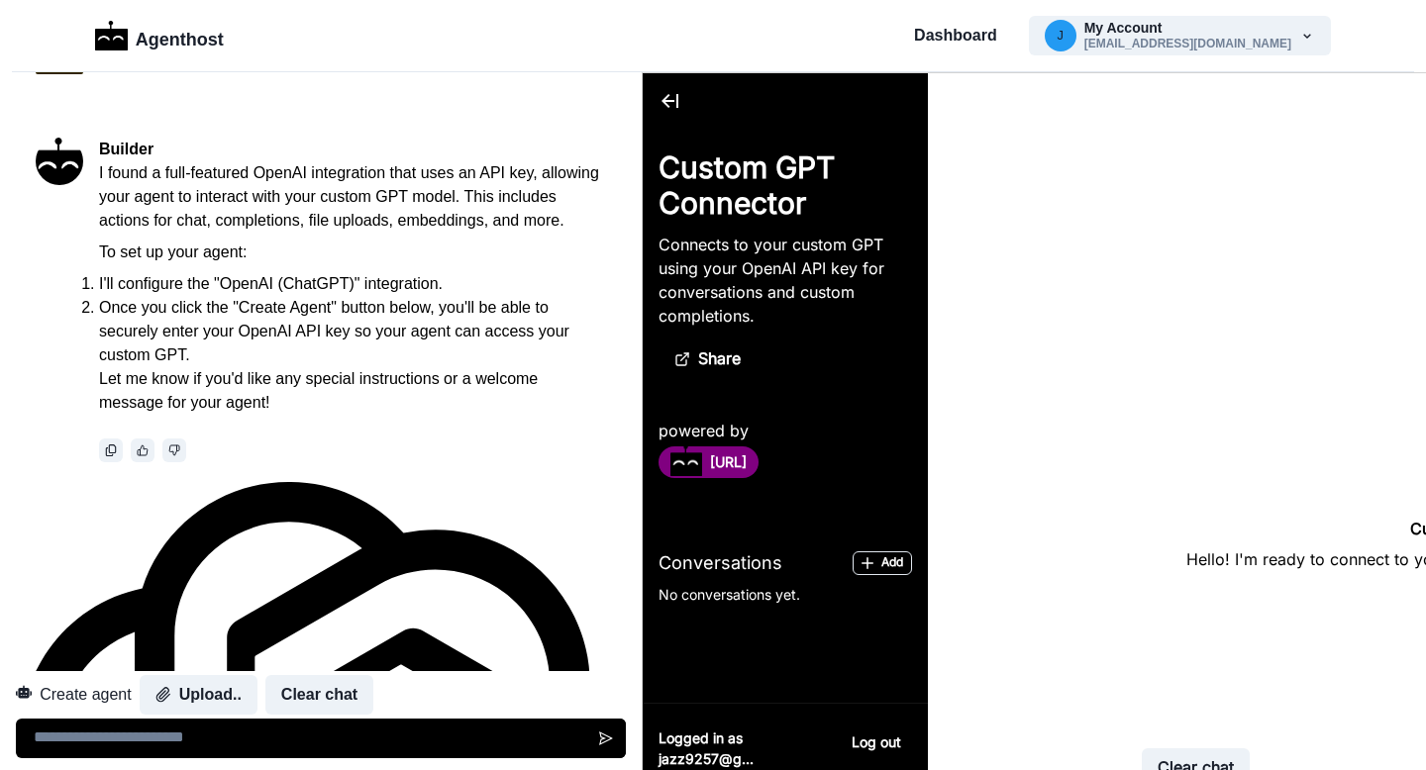
scroll to position [237, 0]
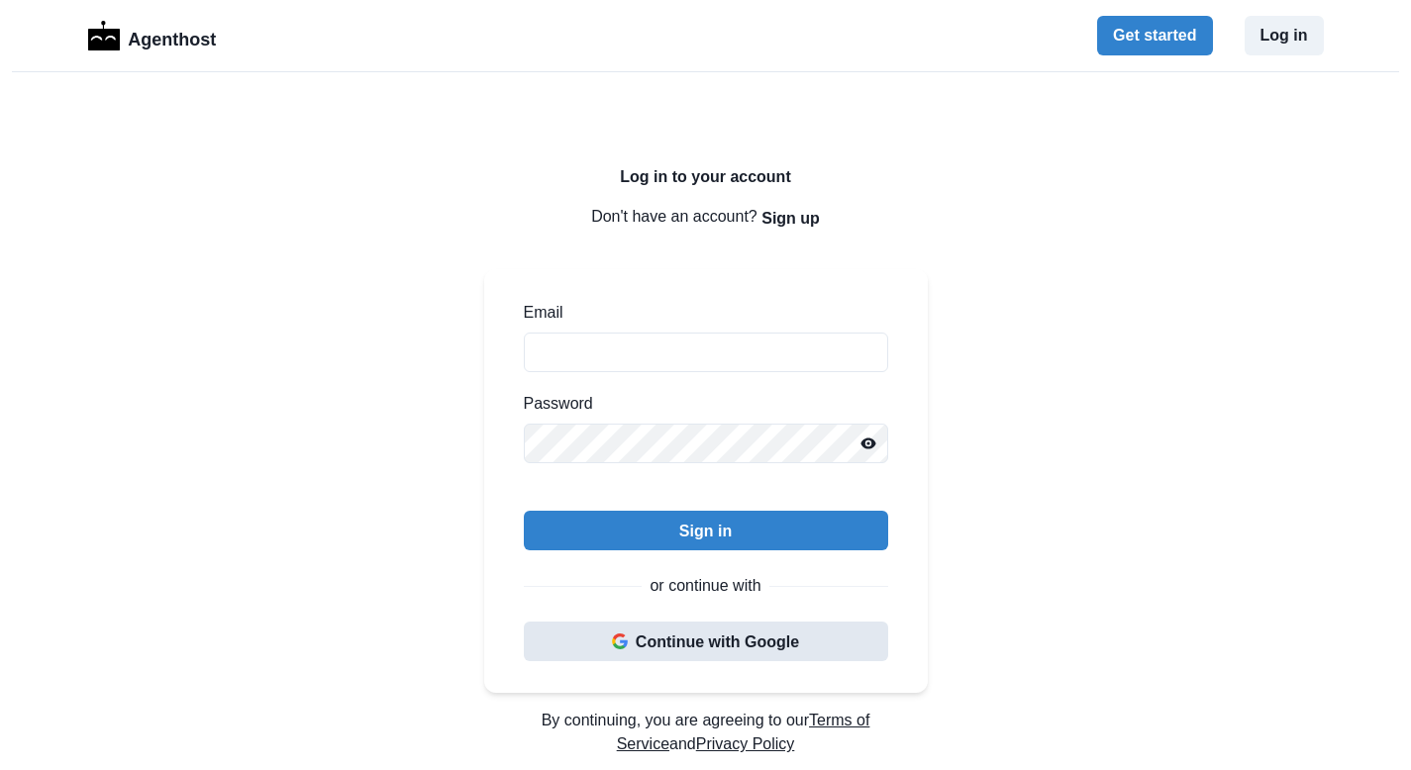
click at [660, 642] on button "Continue with Google" at bounding box center [706, 642] width 364 height 40
